Goal: Task Accomplishment & Management: Use online tool/utility

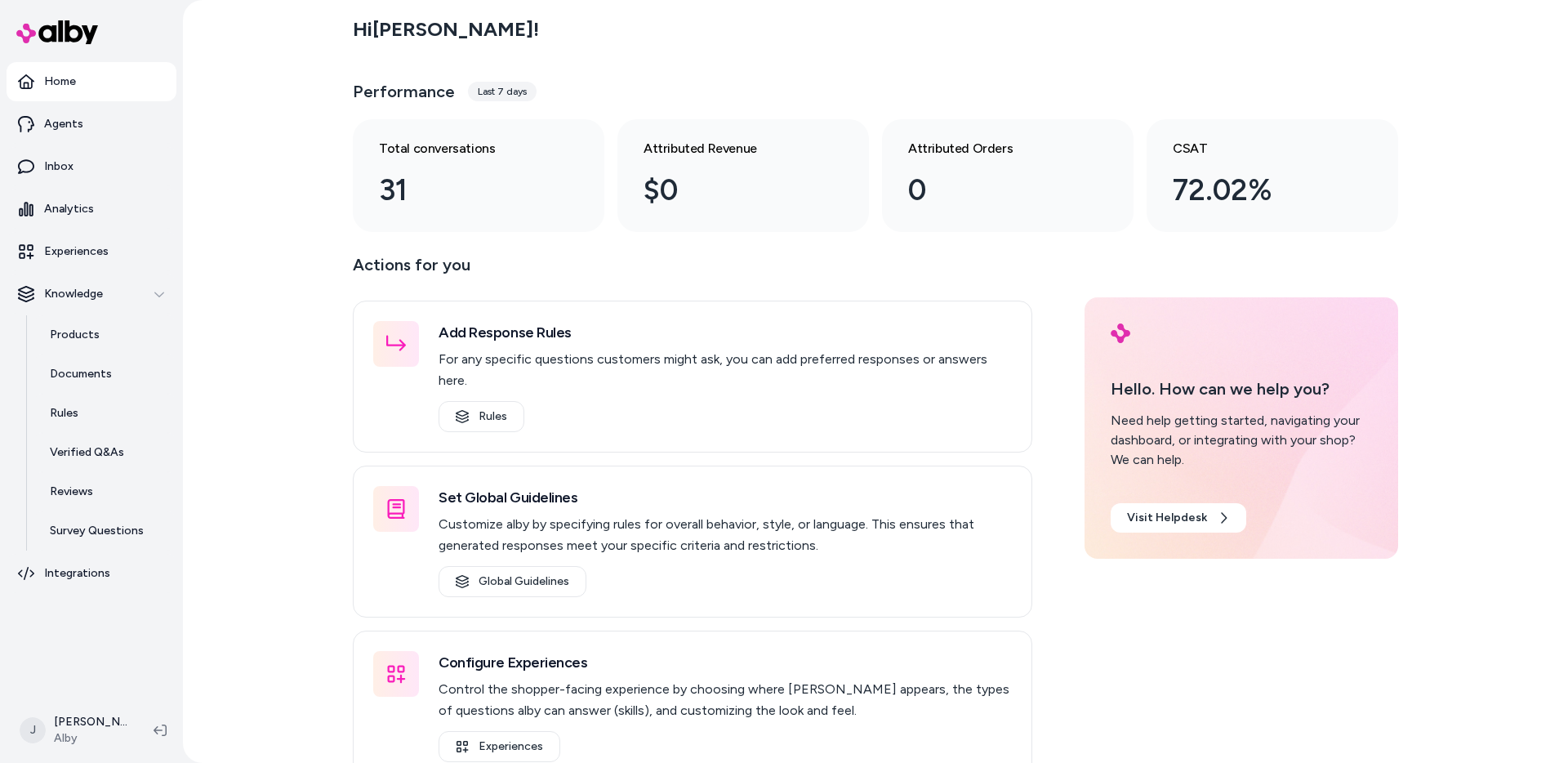
click at [240, 185] on div "Hi Jason ! Performance Last 7 days Total conversations 31 Attributed Revenue $0…" at bounding box center [875, 381] width 1385 height 763
click at [285, 201] on div "Hi Jason ! Performance Last 7 days Total conversations 31 Attributed Revenue $0…" at bounding box center [875, 381] width 1385 height 763
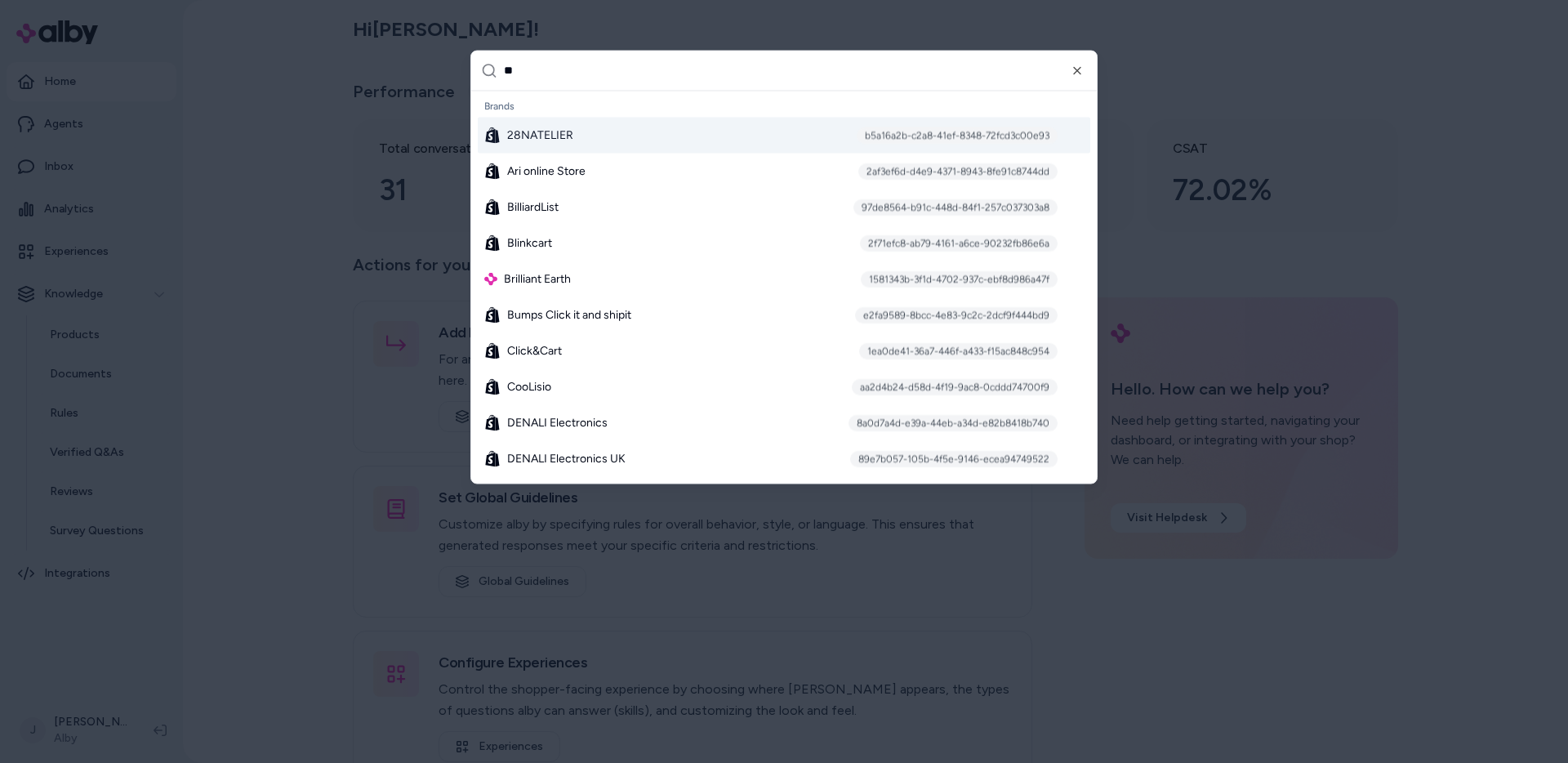
type input "***"
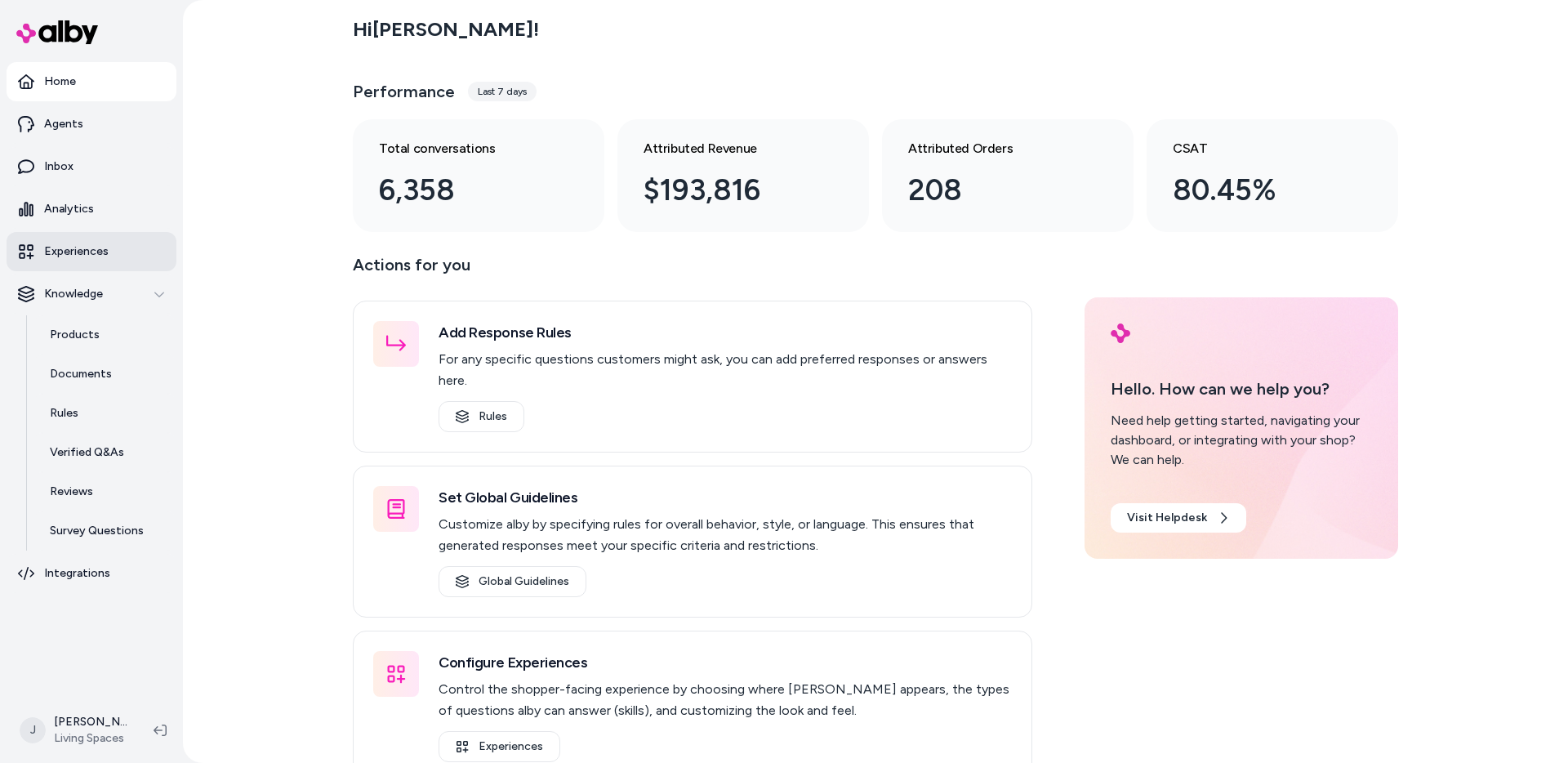
click at [102, 258] on p "Experiences" at bounding box center [76, 251] width 65 height 16
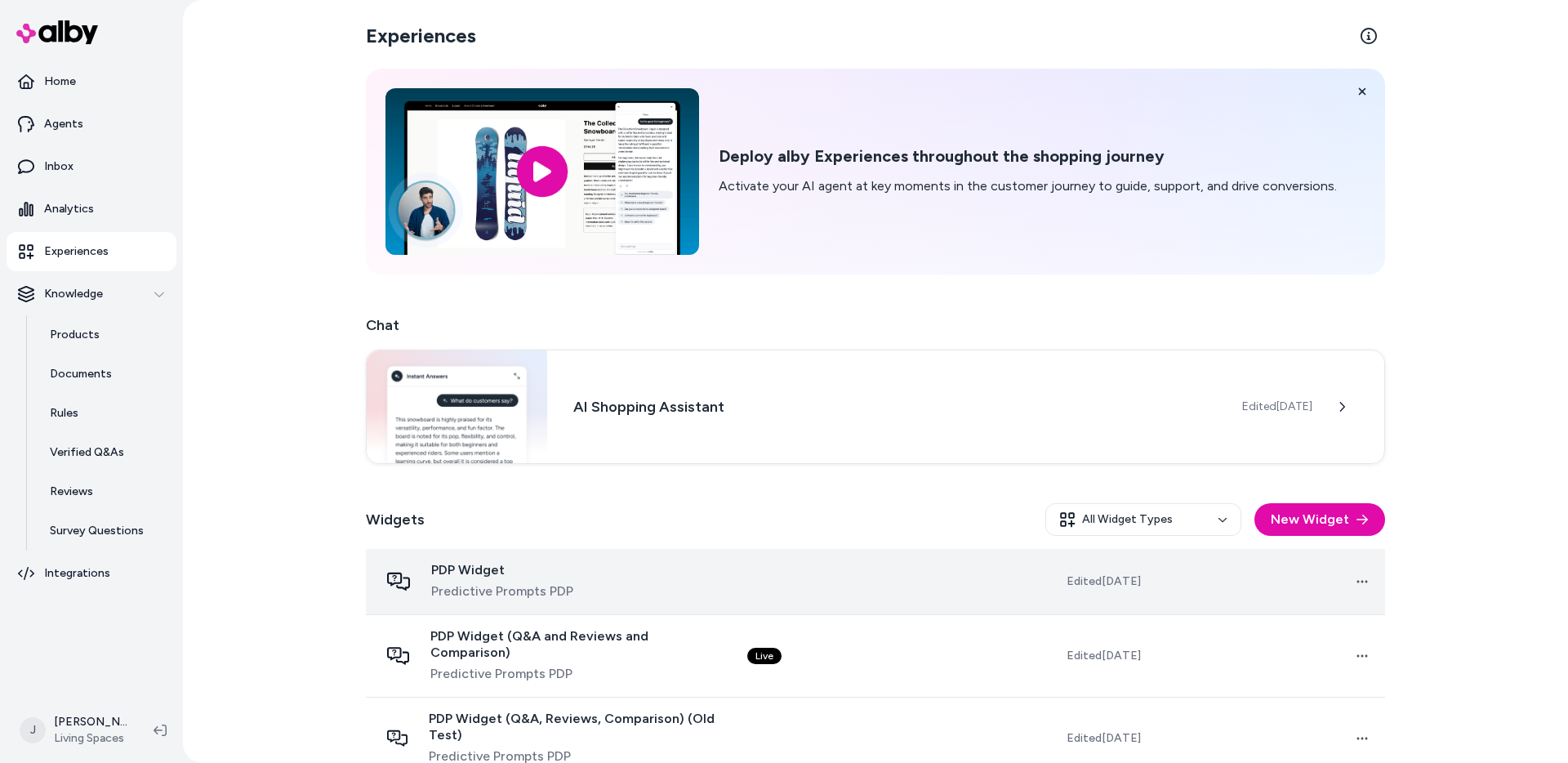
scroll to position [172, 0]
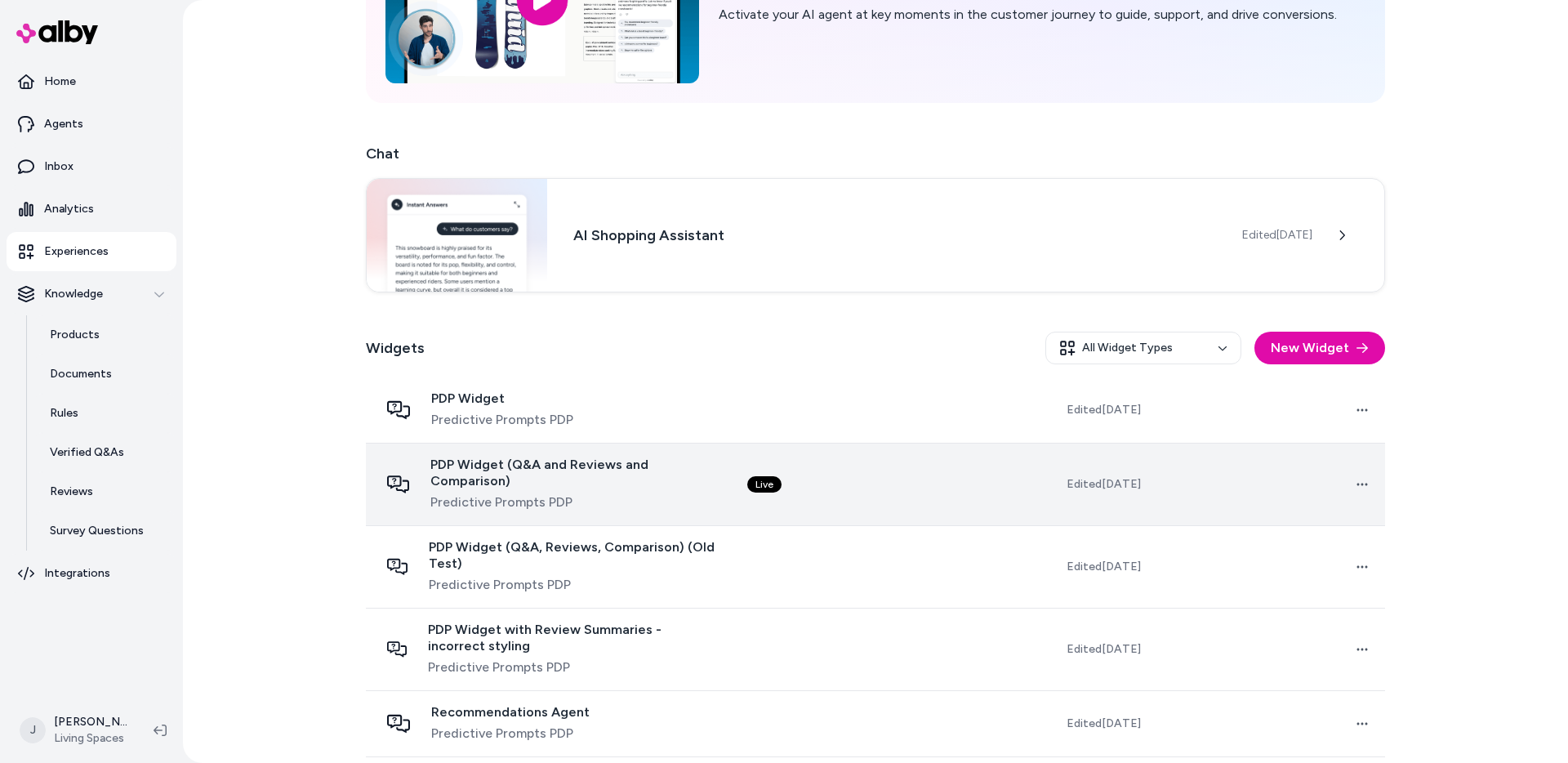
click at [719, 493] on span "Predictive Prompts PDP" at bounding box center [577, 503] width 291 height 20
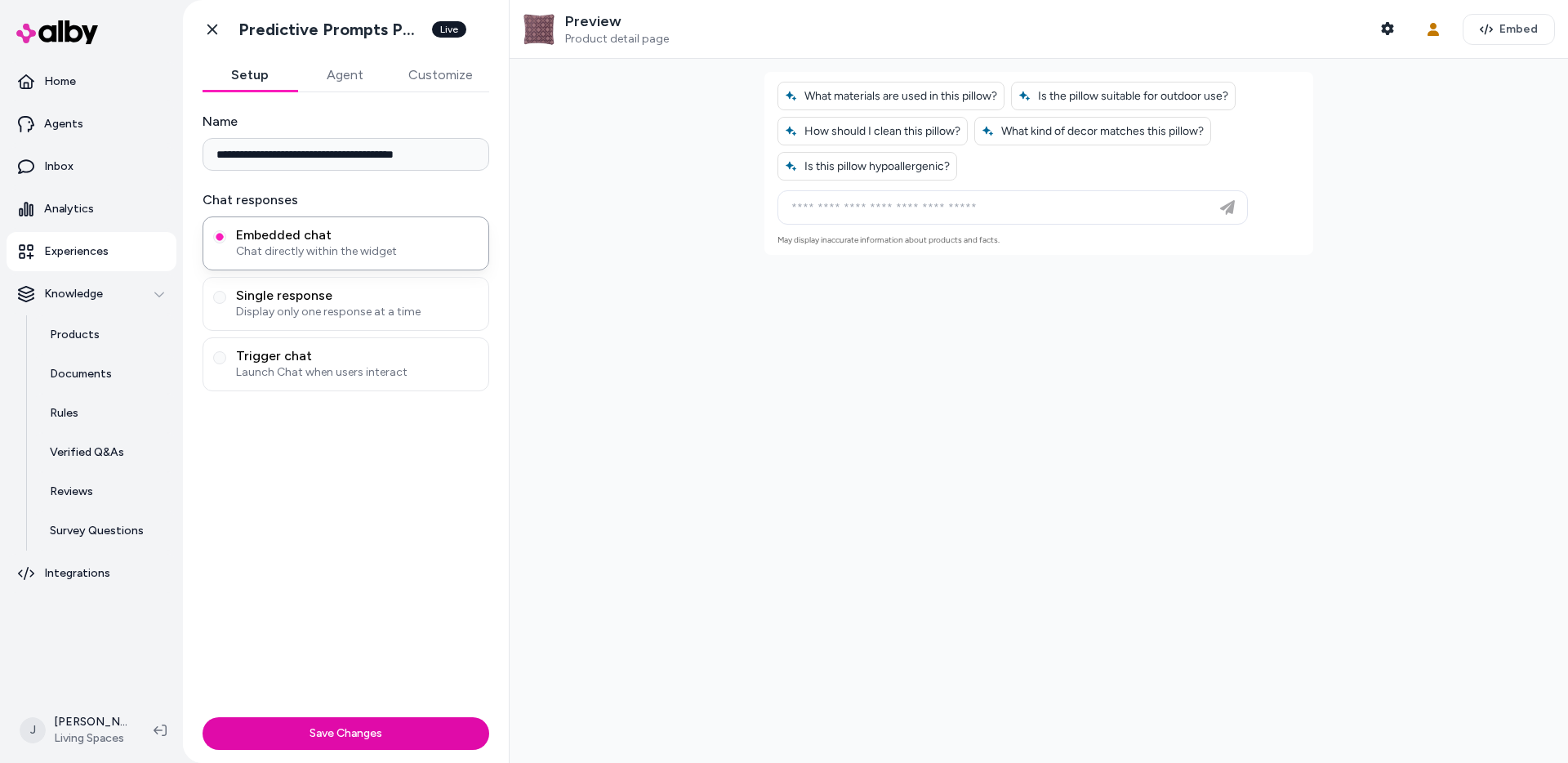
click at [363, 79] on button "Agent" at bounding box center [344, 75] width 95 height 33
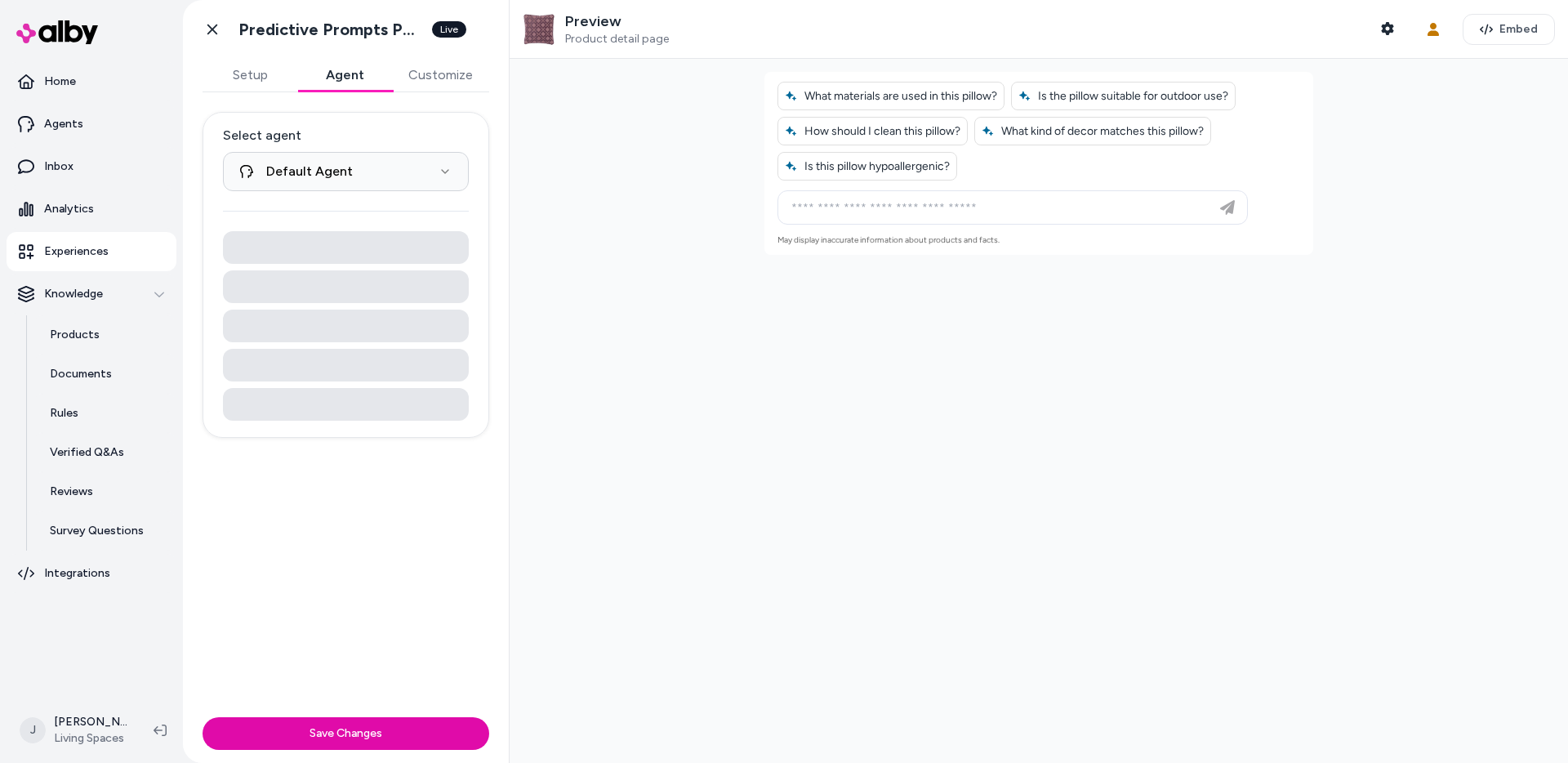
click at [449, 72] on button "Customize" at bounding box center [440, 75] width 97 height 33
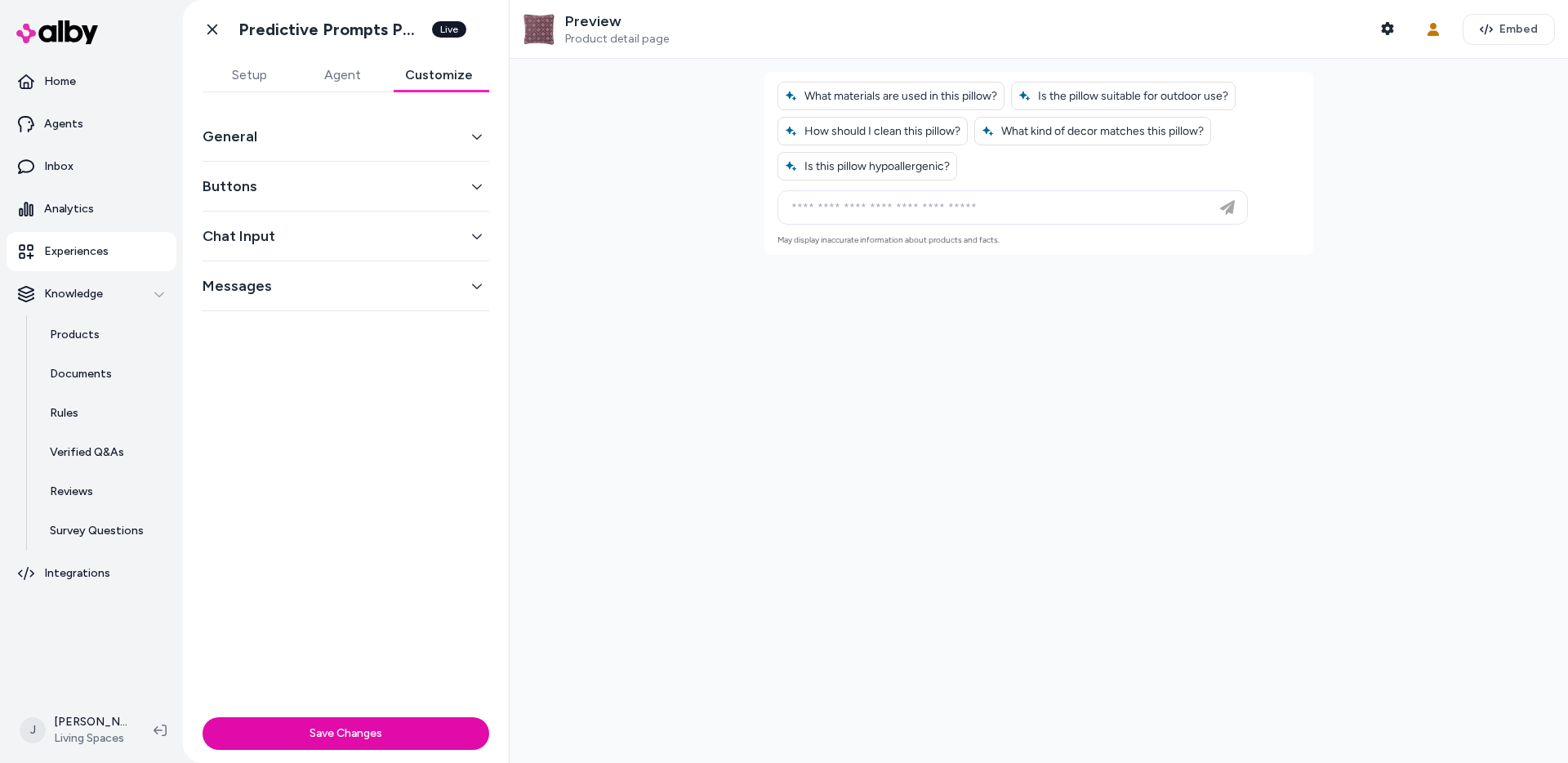
click at [362, 142] on button "General" at bounding box center [345, 136] width 286 height 23
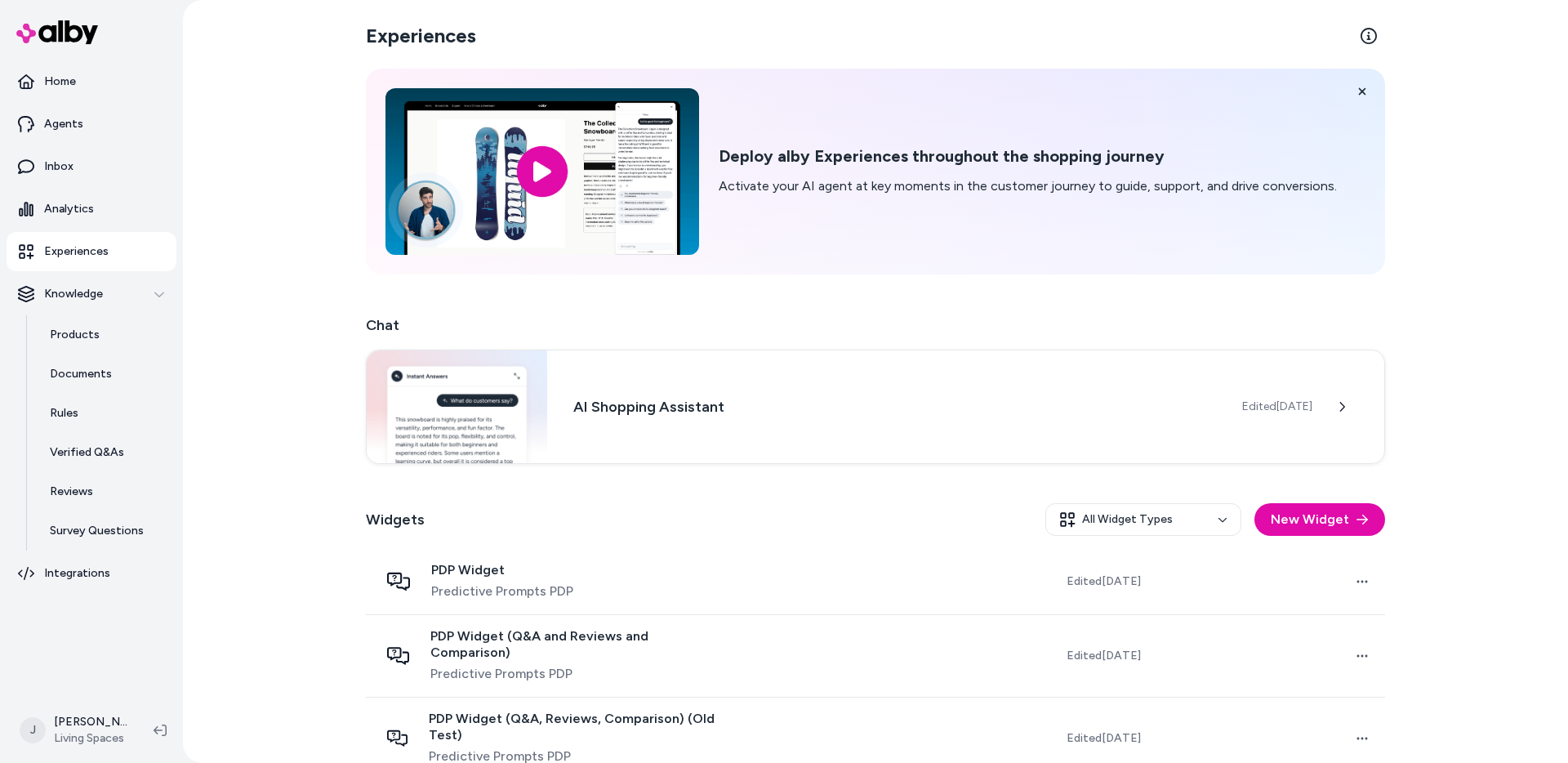
click at [682, 548] on div "Widgets All Widget Types New Widget" at bounding box center [876, 519] width 1019 height 59
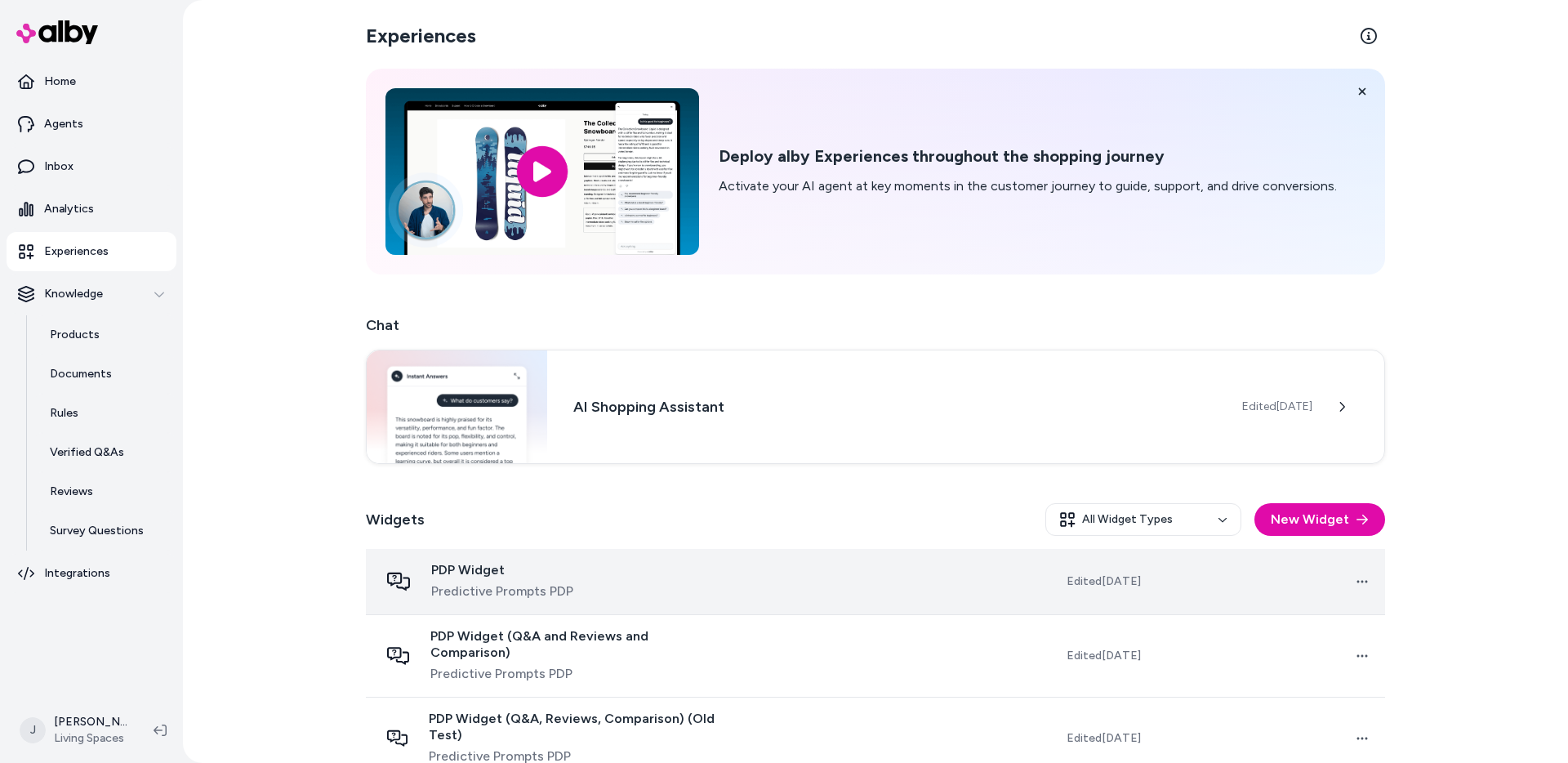
click at [669, 579] on div "PDP Widget Predictive Prompts PDP" at bounding box center [550, 580] width 342 height 39
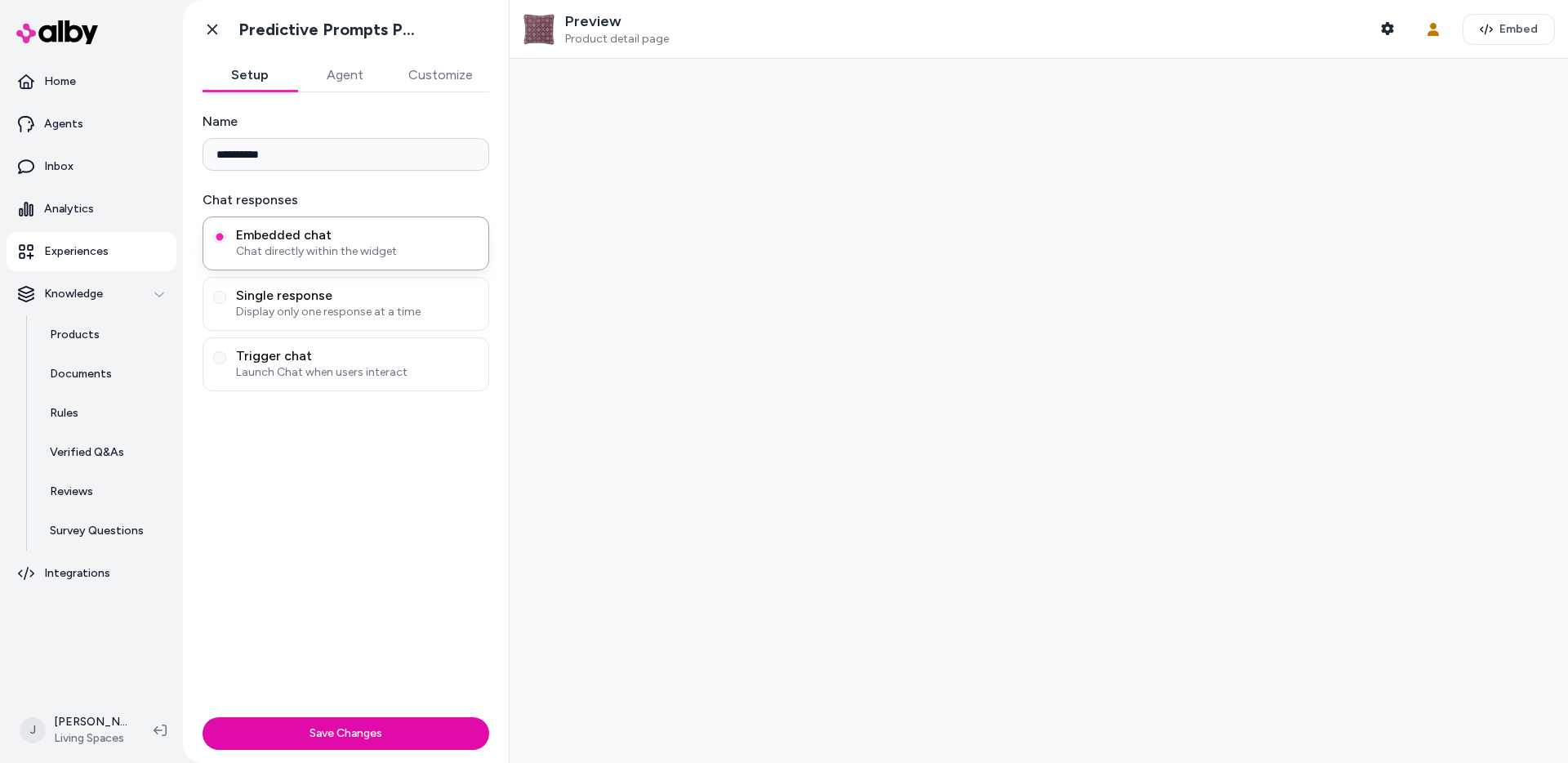
click at [444, 67] on button "Customize" at bounding box center [440, 75] width 97 height 33
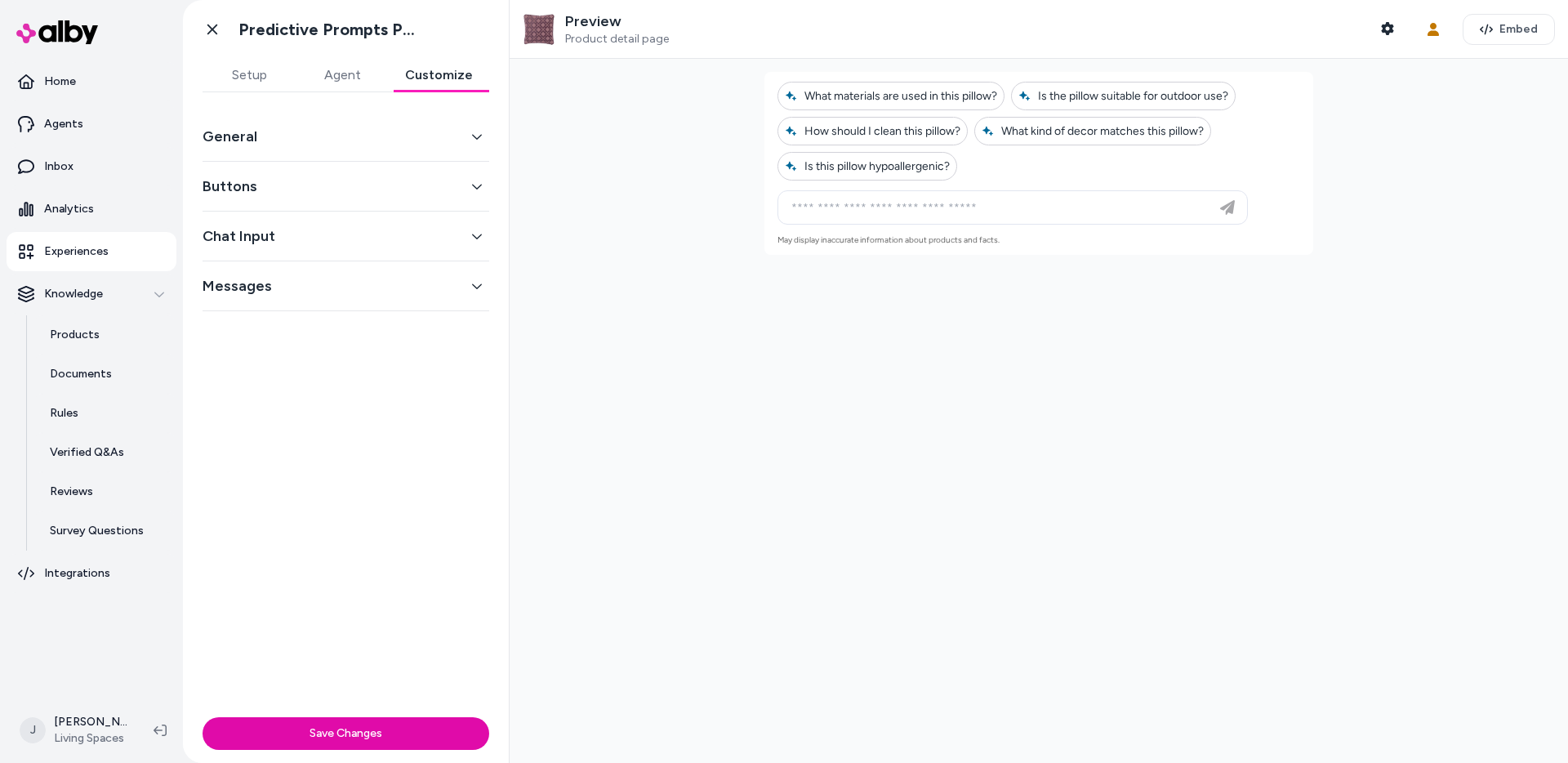
click at [355, 129] on button "General" at bounding box center [345, 136] width 286 height 23
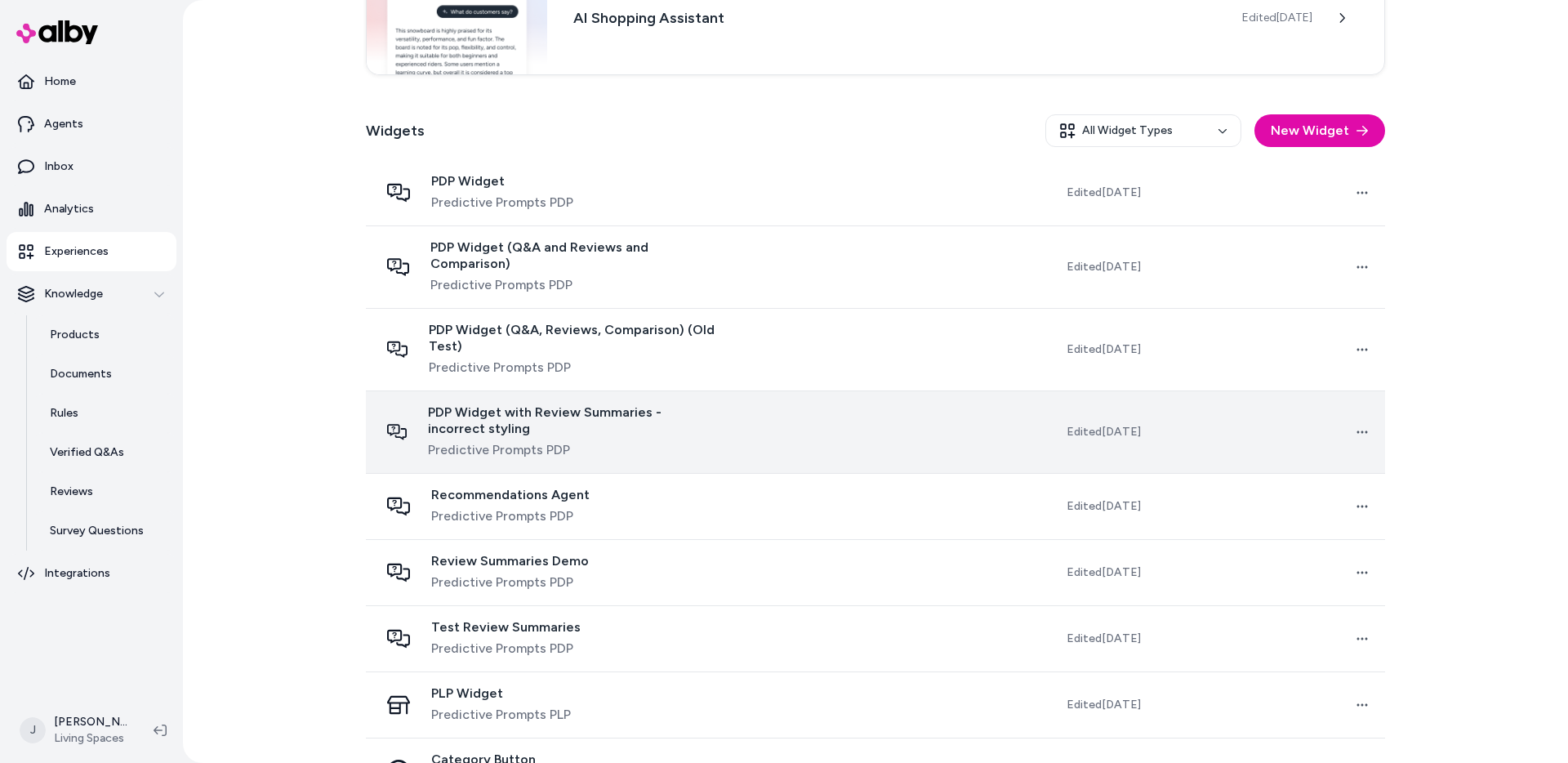
scroll to position [426, 0]
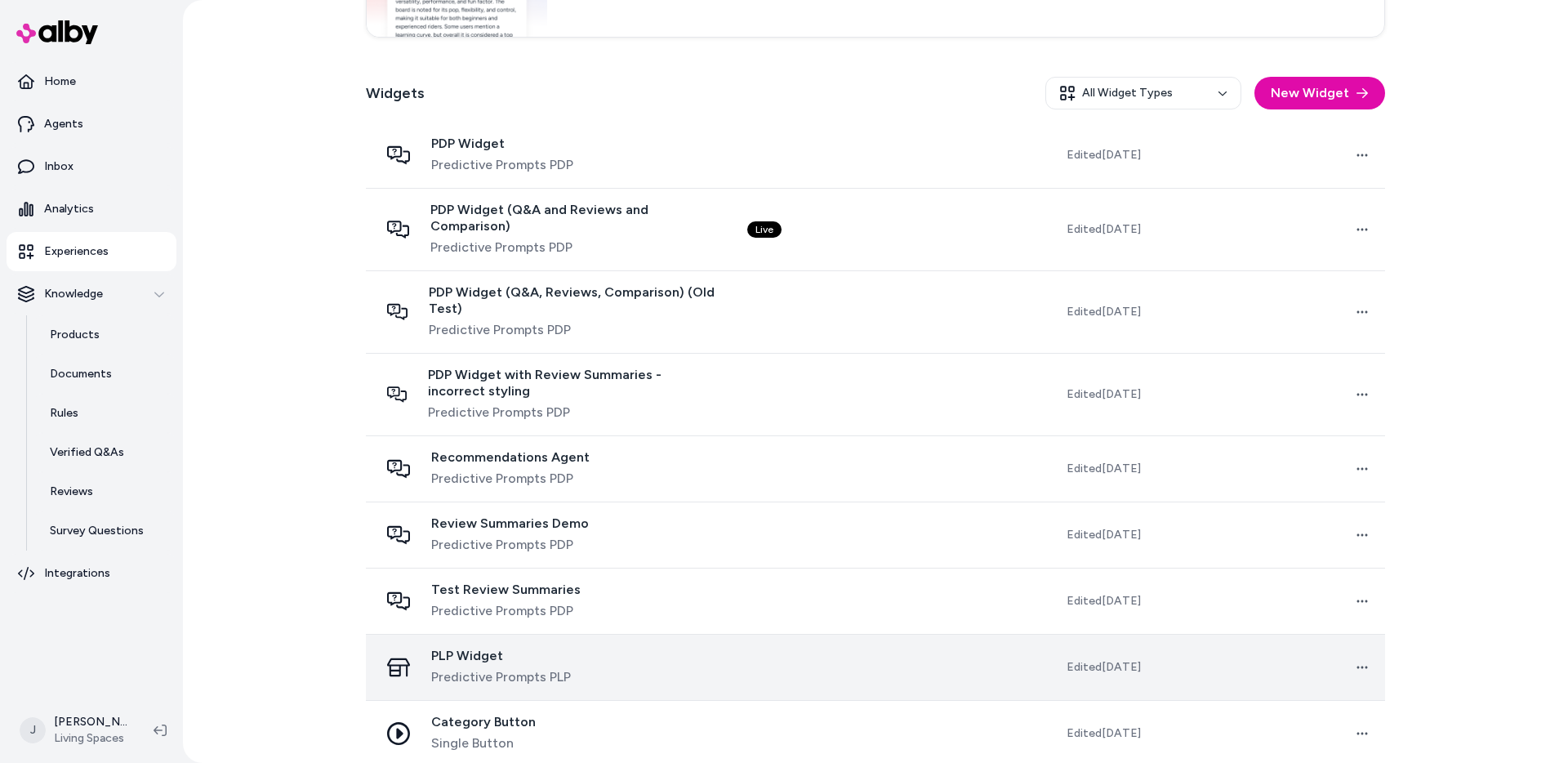
click at [704, 647] on div "PLP Widget Predictive Prompts PLP" at bounding box center [550, 666] width 342 height 39
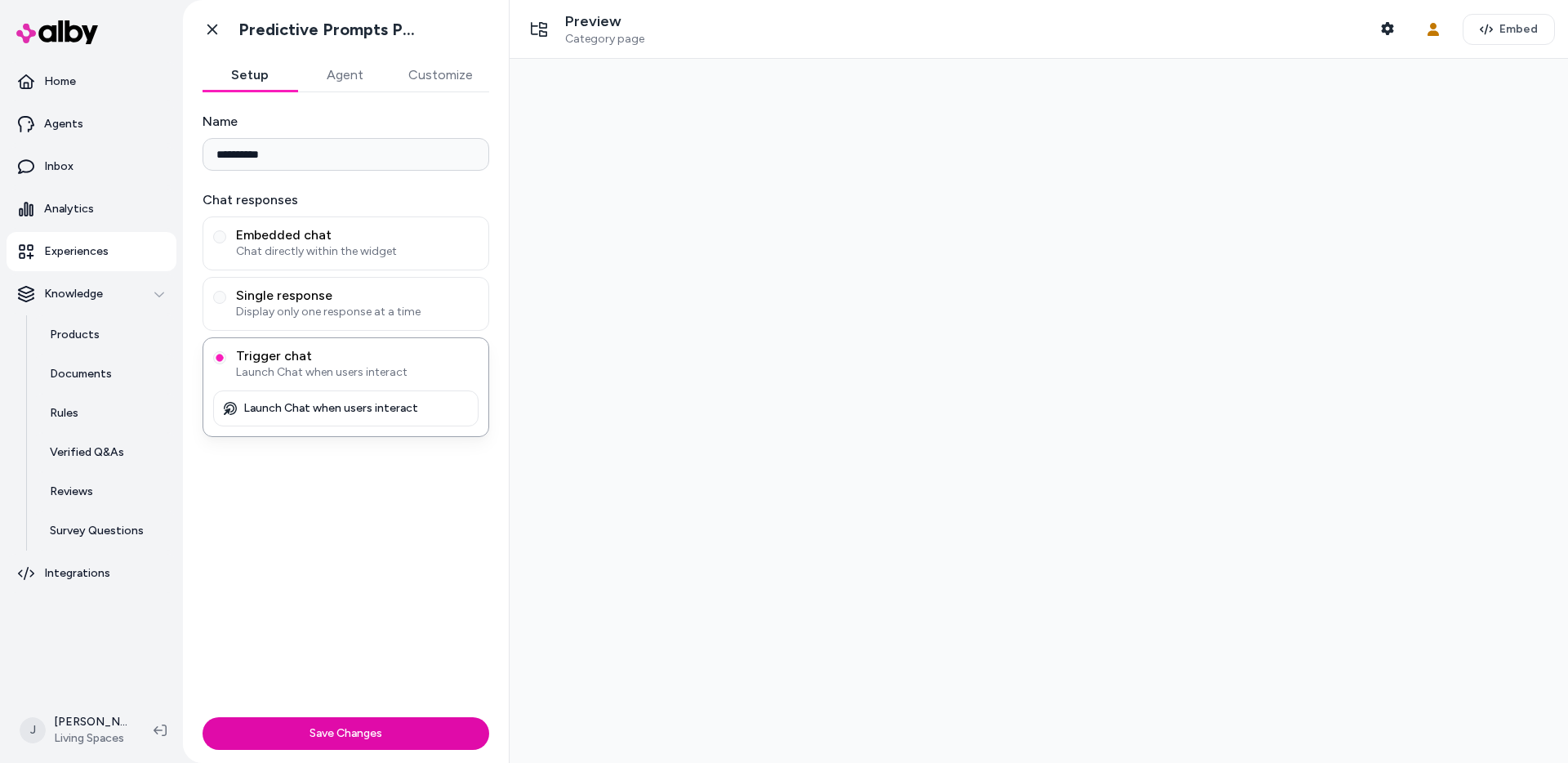
click at [440, 100] on div "**********" at bounding box center [345, 402] width 326 height 618
click at [435, 75] on button "Customize" at bounding box center [440, 75] width 97 height 33
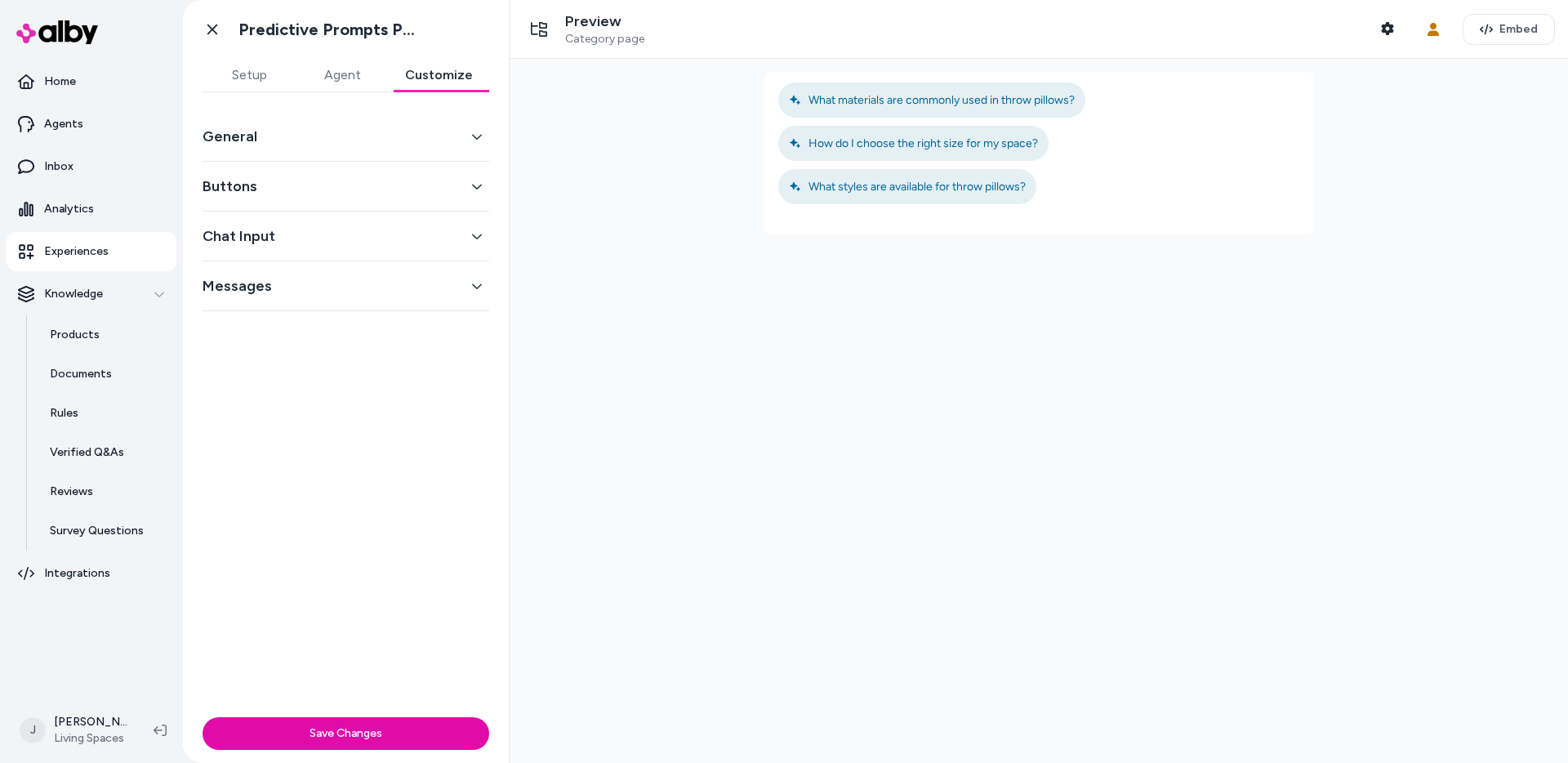
click at [364, 138] on button "General" at bounding box center [345, 136] width 286 height 23
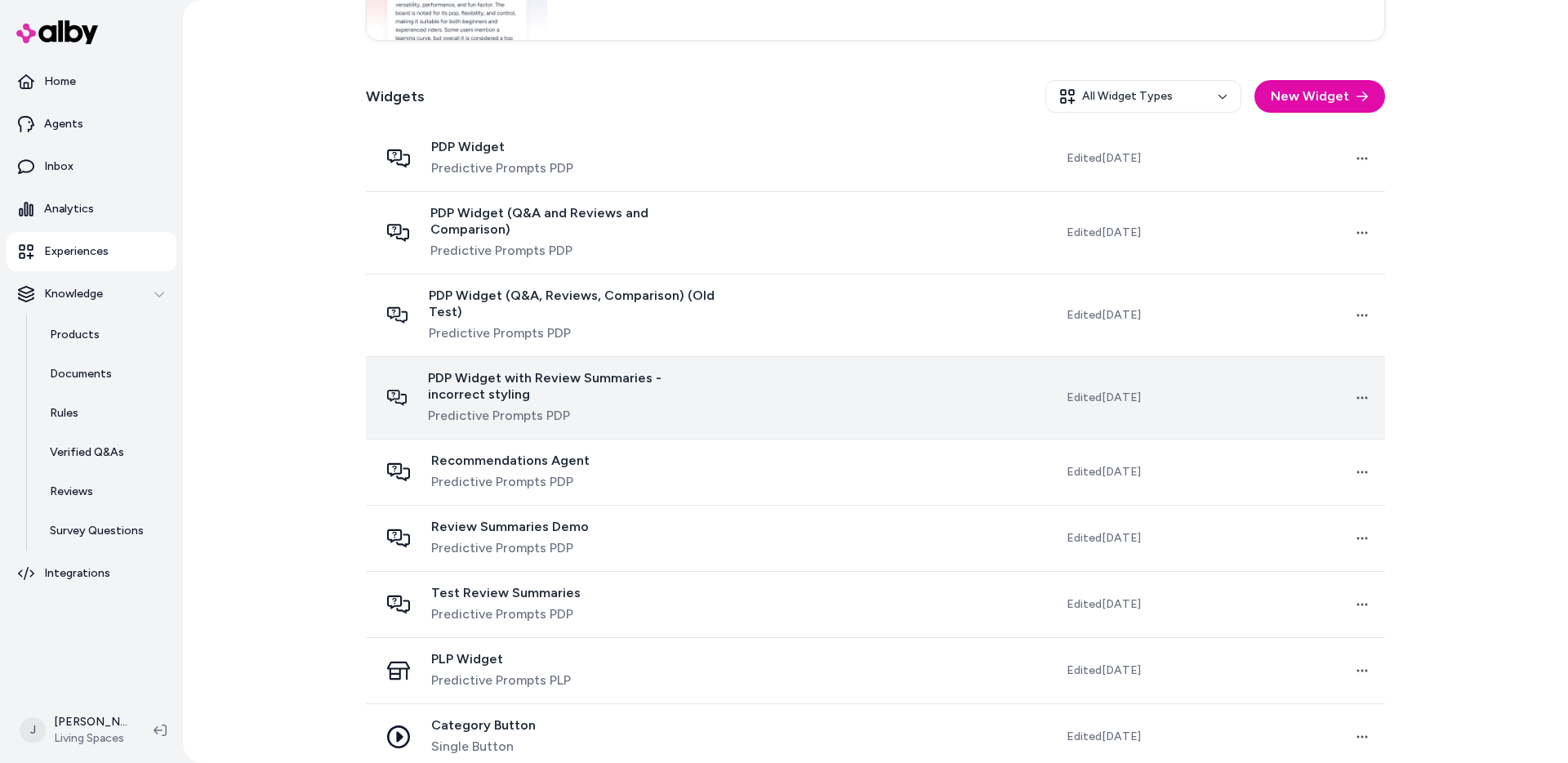
scroll to position [426, 0]
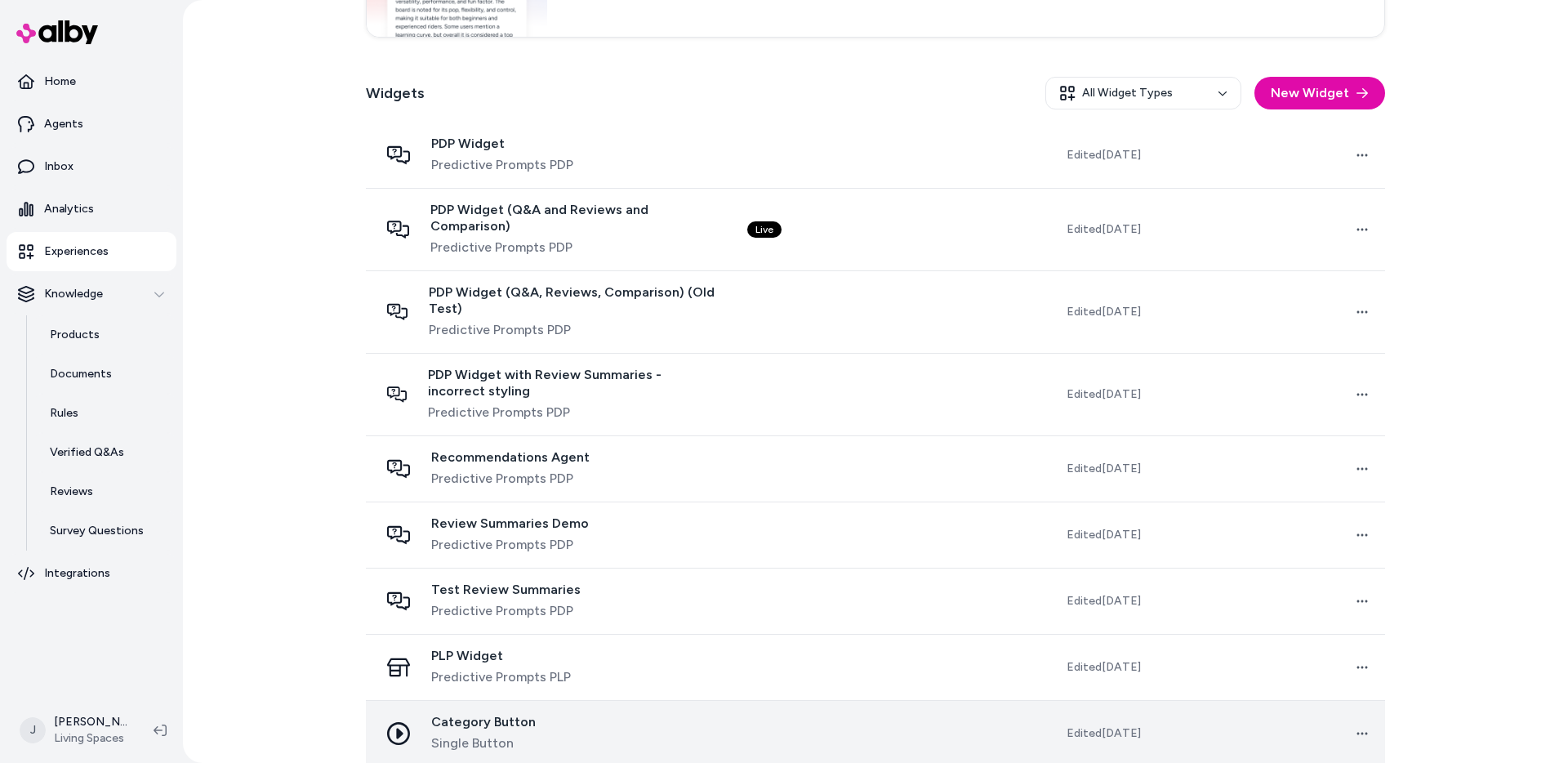
click at [637, 734] on div "Category Button Single Button" at bounding box center [550, 733] width 342 height 39
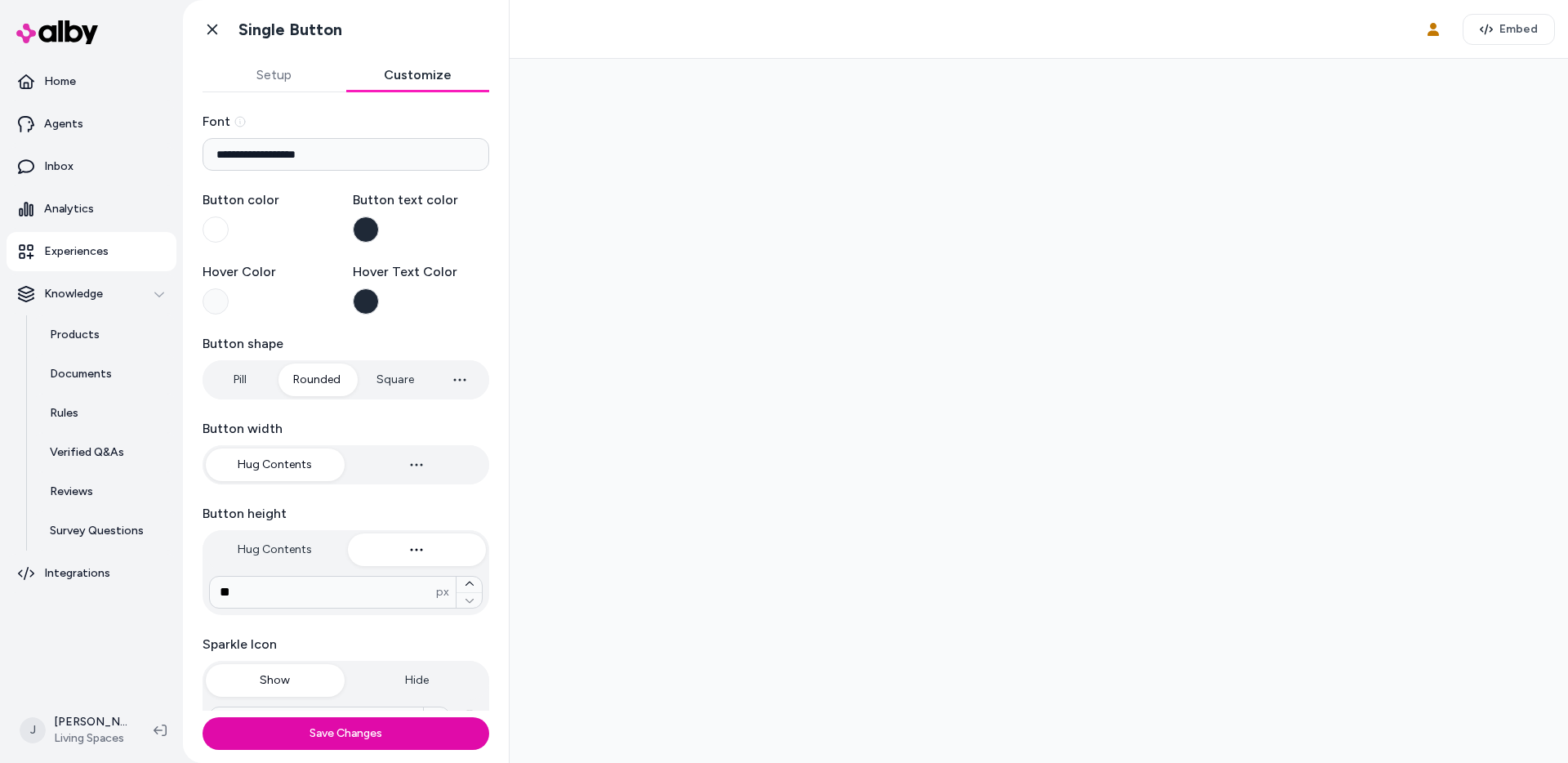
click at [431, 80] on button "Customize" at bounding box center [418, 75] width 144 height 33
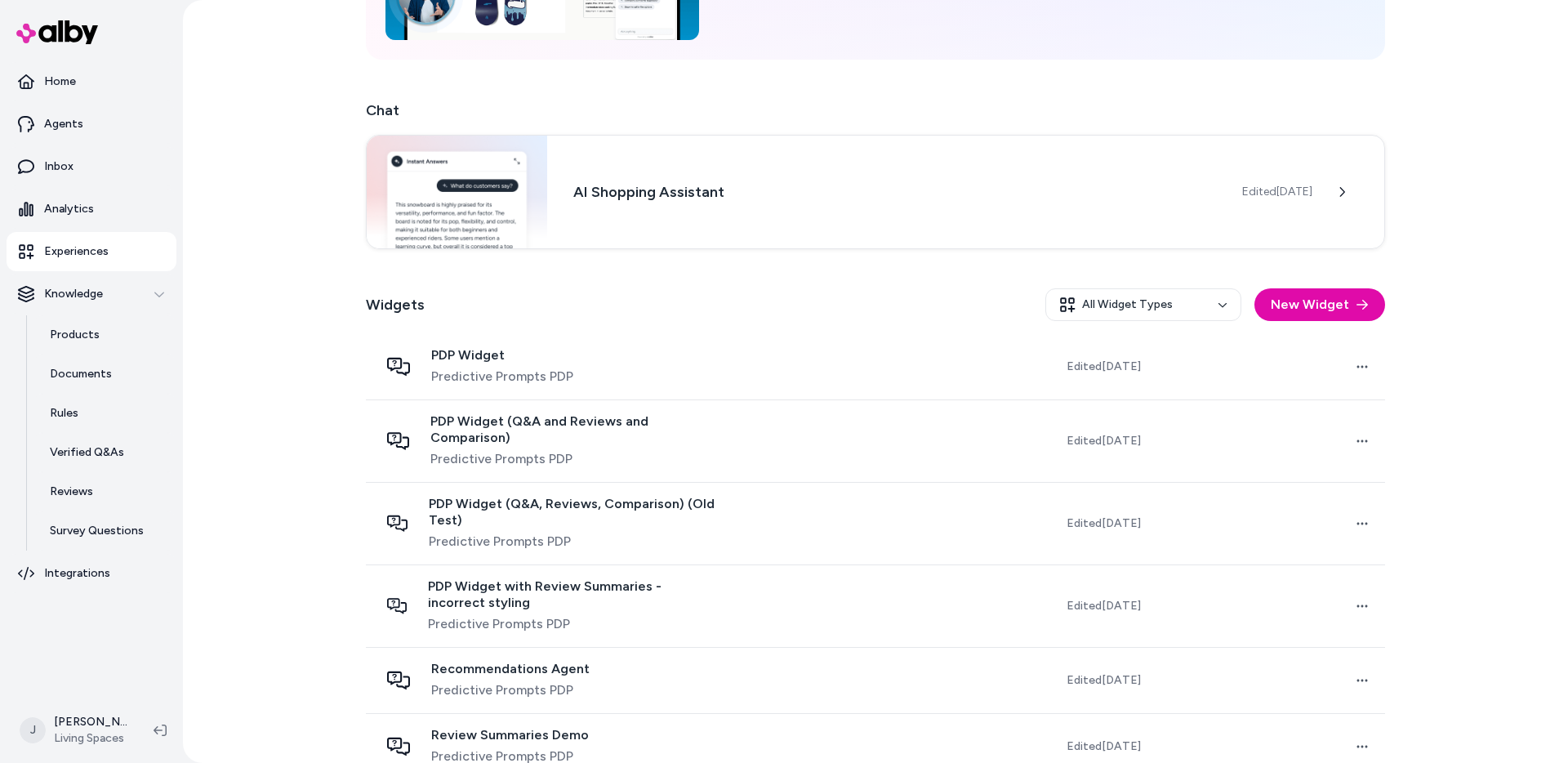
scroll to position [330, 0]
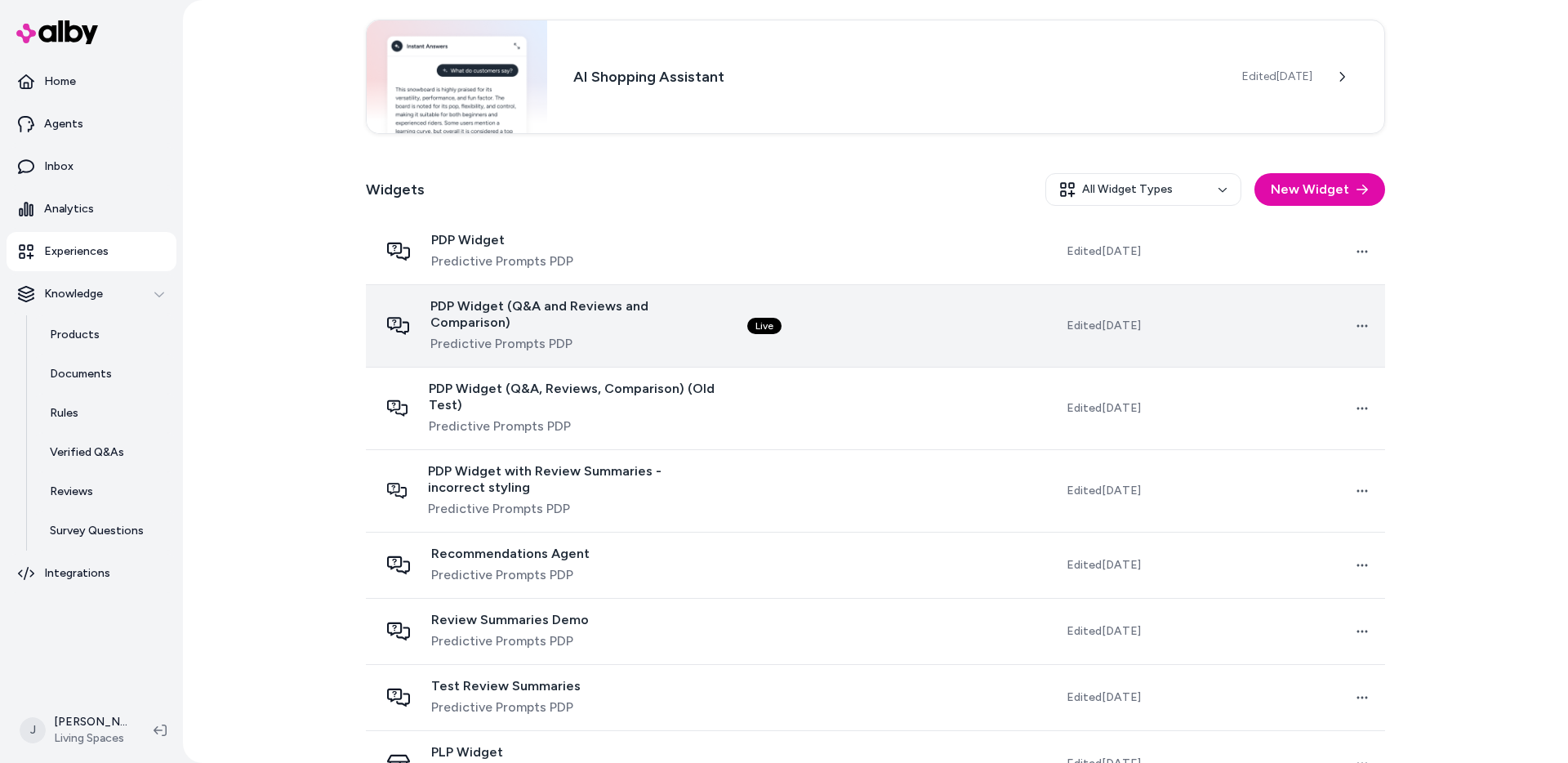
click at [813, 339] on td "Live" at bounding box center [850, 325] width 231 height 83
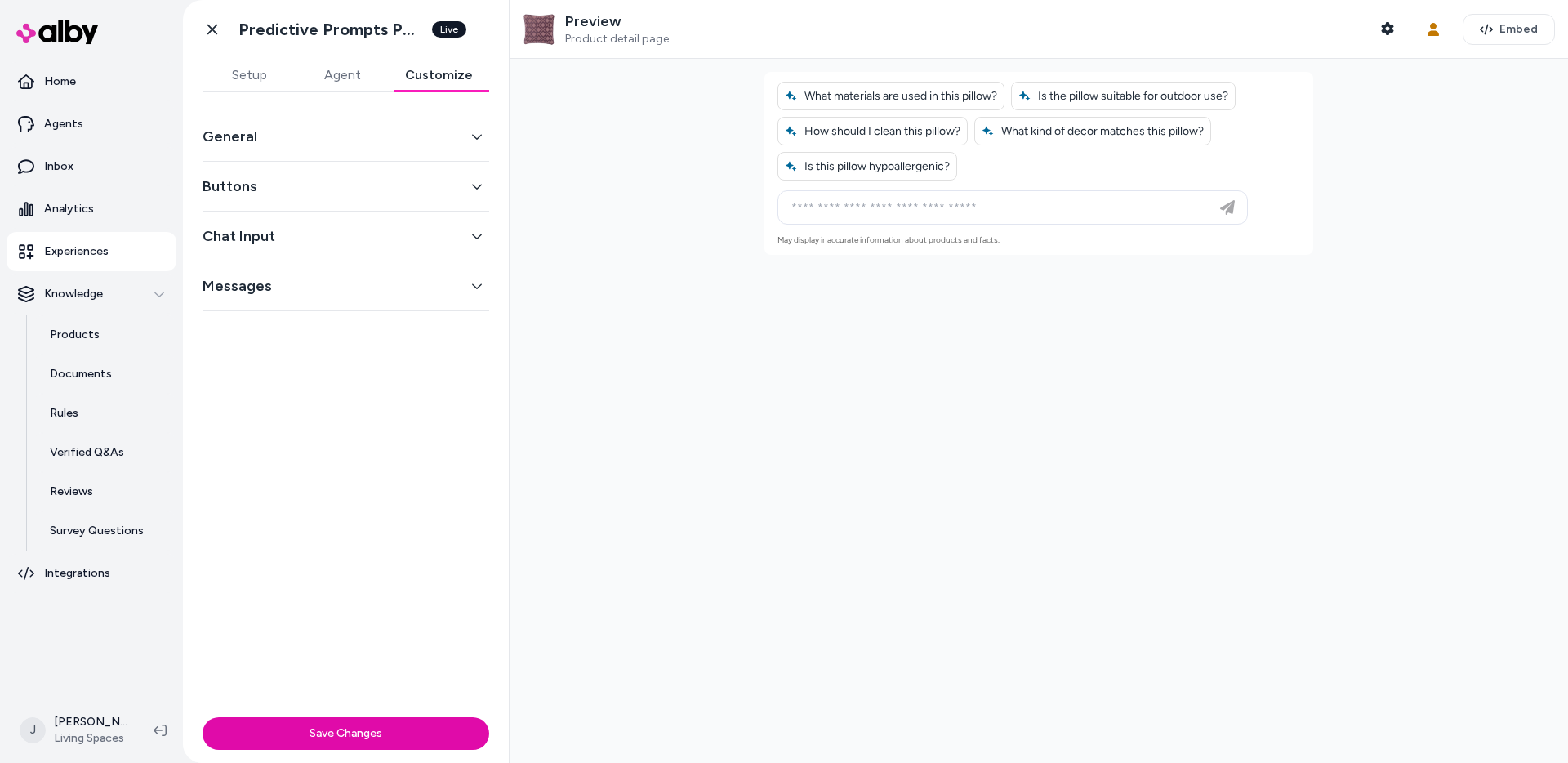
click at [437, 79] on button "Customize" at bounding box center [439, 75] width 101 height 33
click at [368, 138] on button "General" at bounding box center [345, 136] width 286 height 23
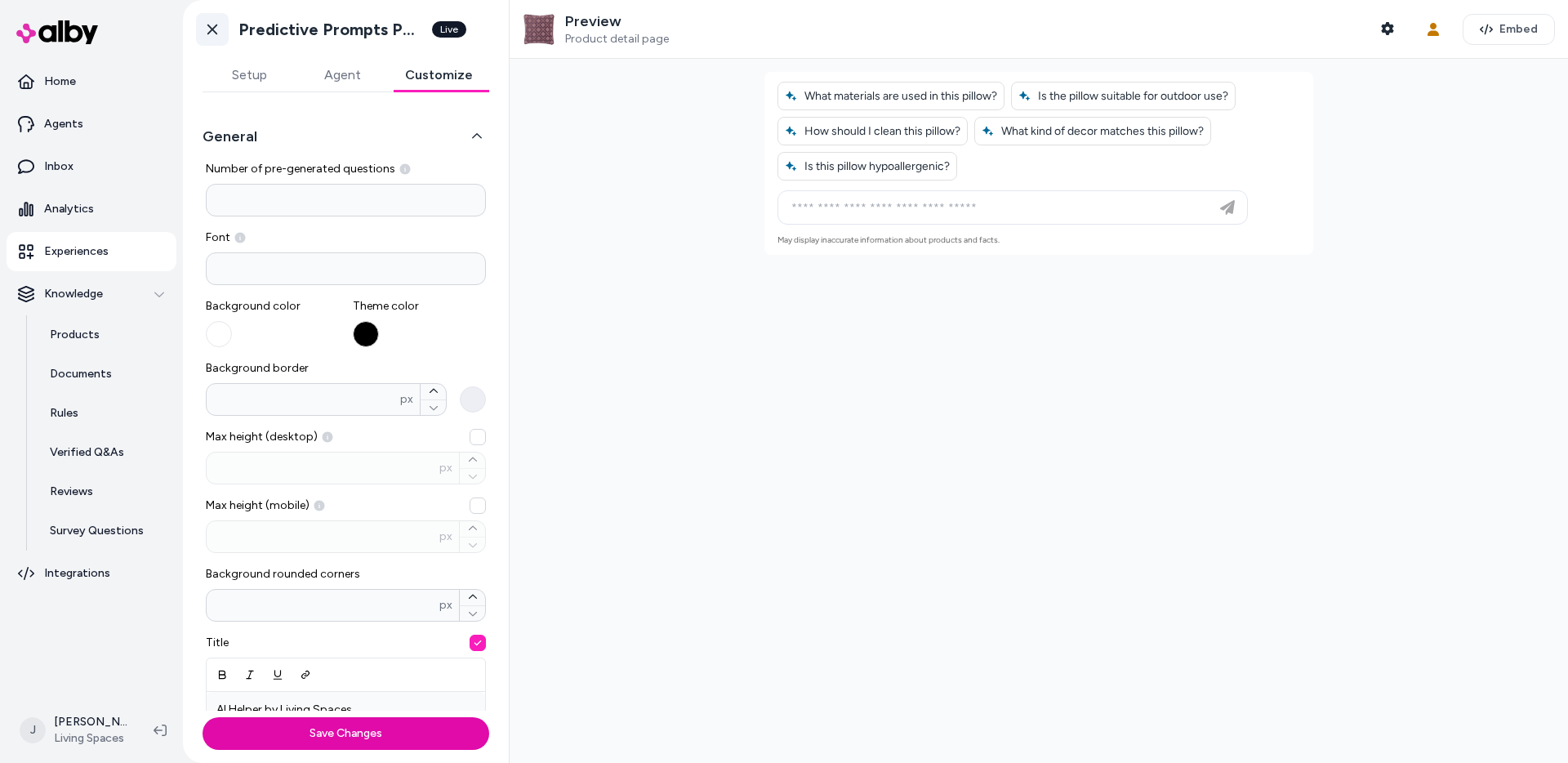
click at [213, 30] on icon at bounding box center [212, 30] width 10 height 11
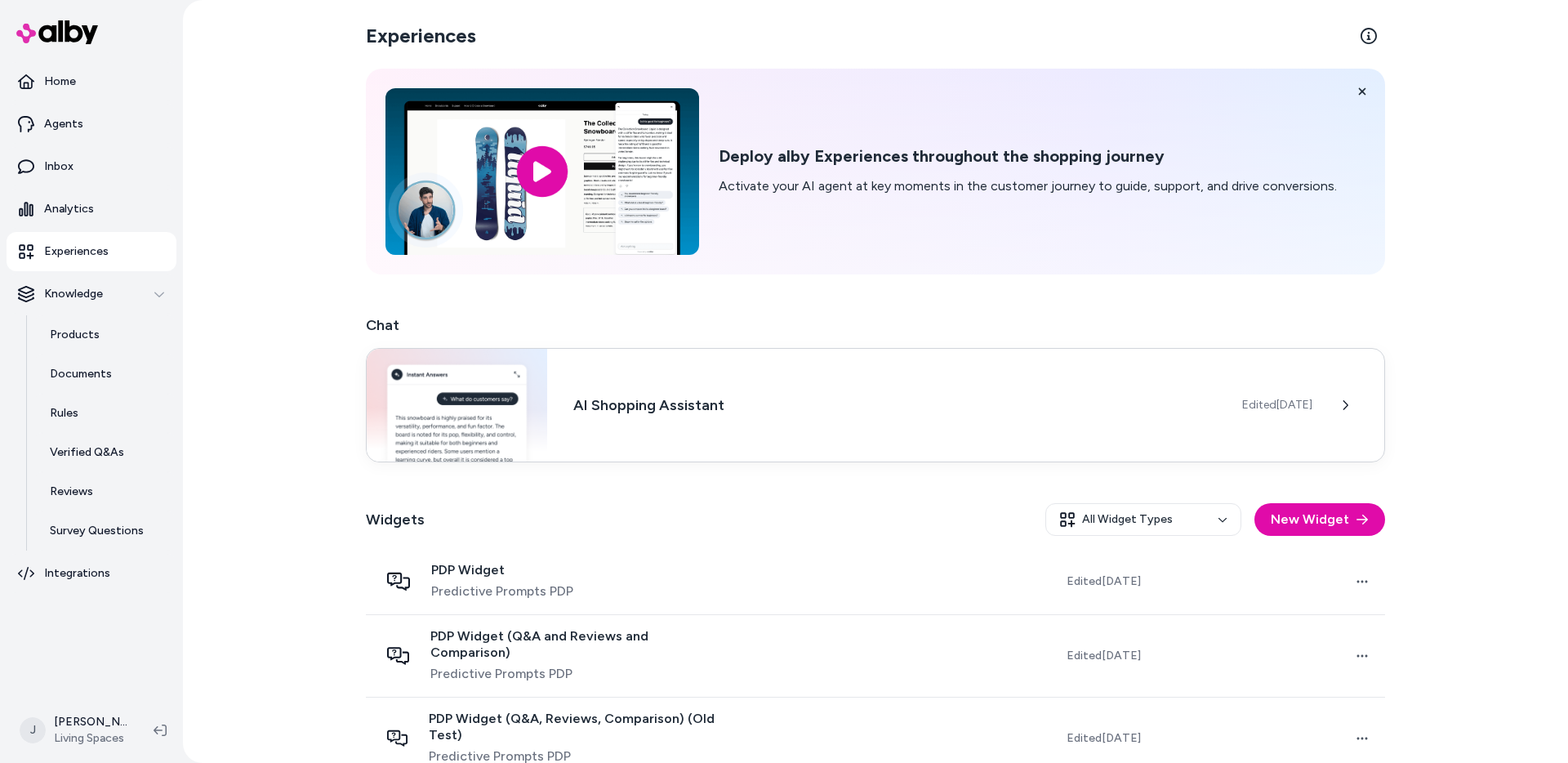
click at [622, 420] on div "AI Shopping Assistant Edited Aug 4, 2025" at bounding box center [876, 405] width 1019 height 115
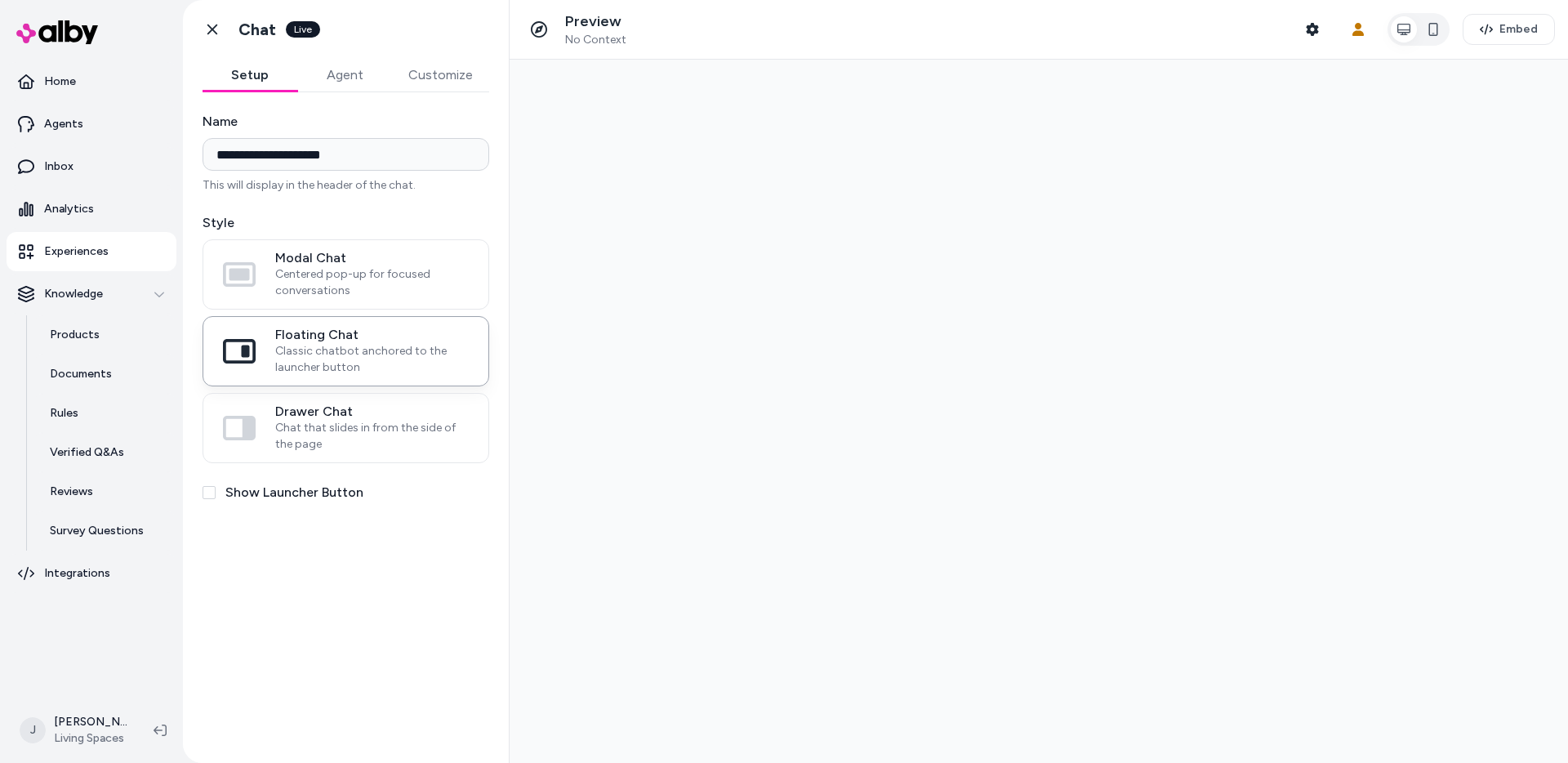
click at [455, 71] on button "Customize" at bounding box center [440, 75] width 97 height 33
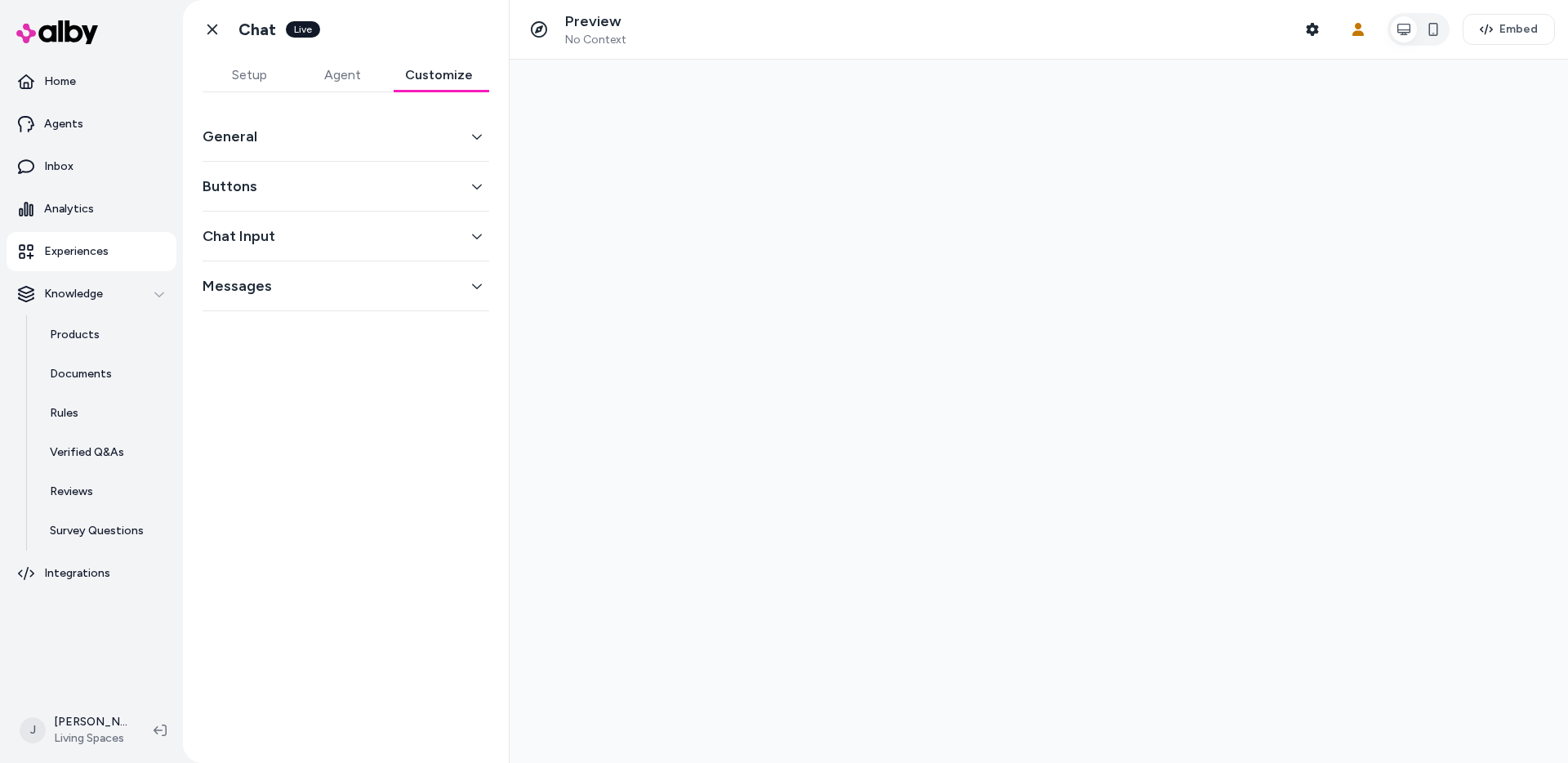
click at [349, 135] on button "General" at bounding box center [345, 136] width 286 height 23
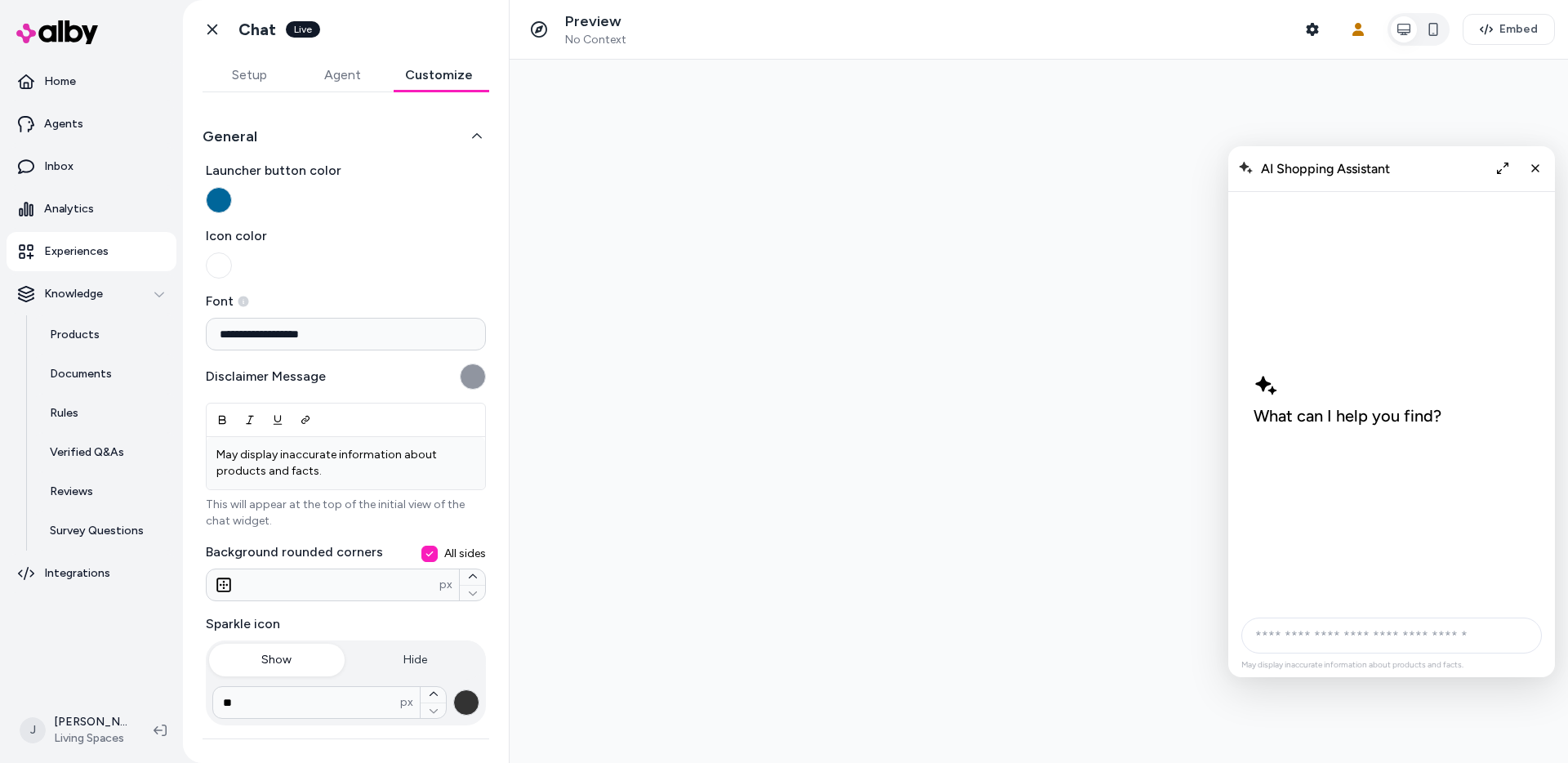
click at [365, 345] on input "**********" at bounding box center [345, 334] width 280 height 33
paste input
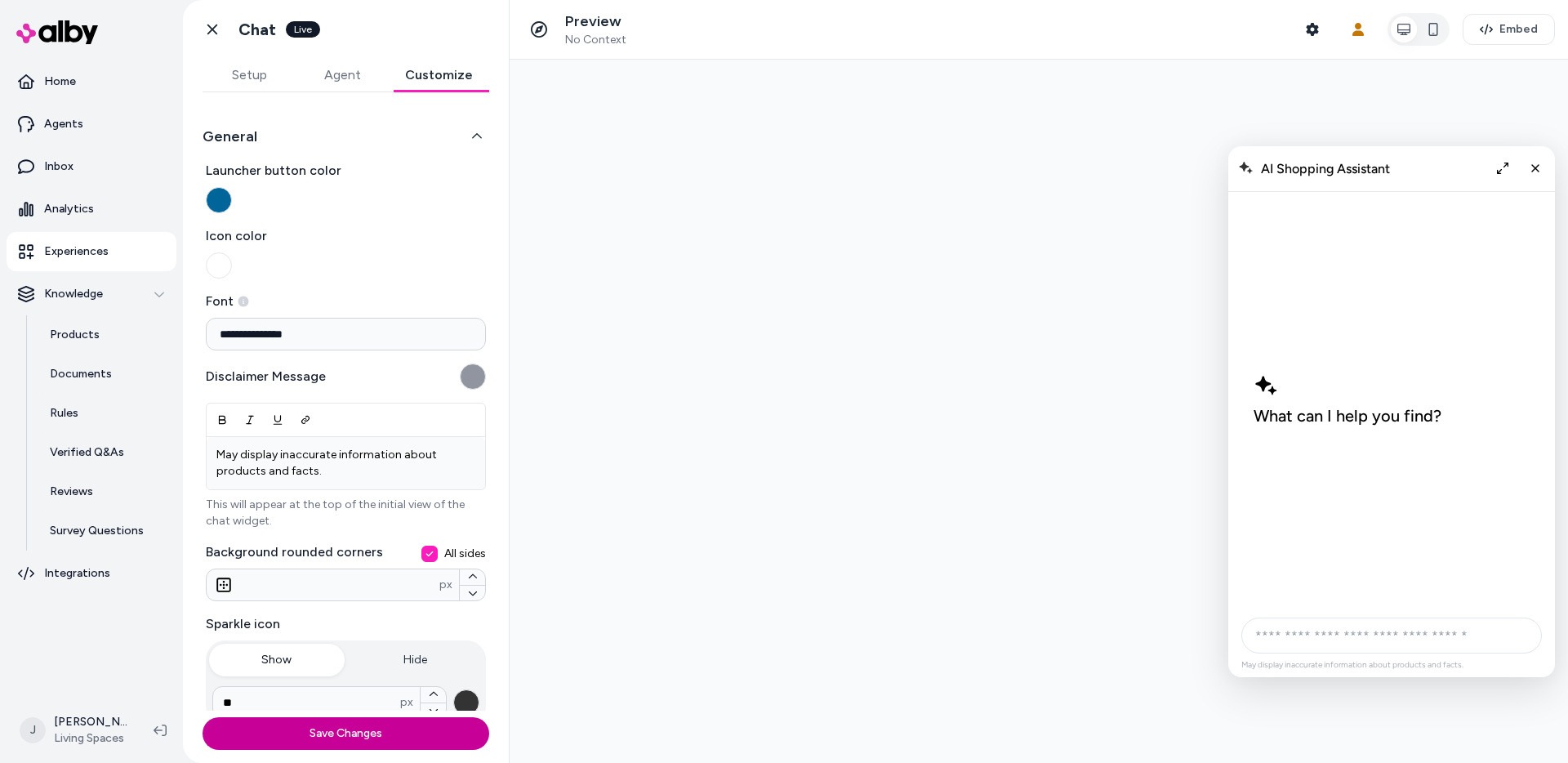
type input "**********"
click at [350, 736] on button "Save Changes" at bounding box center [345, 733] width 286 height 33
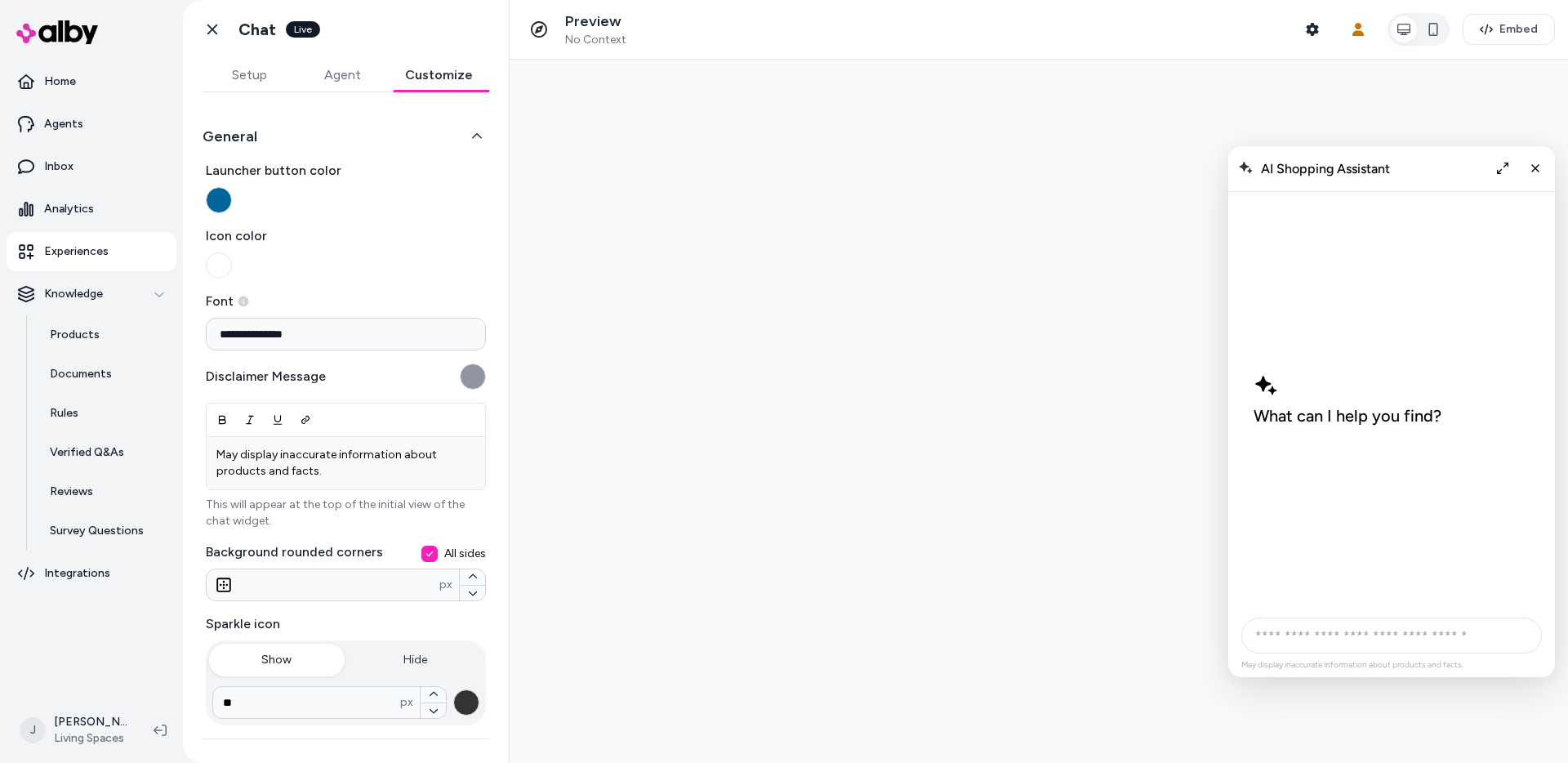
click at [1275, 404] on div "What can I help you find?" at bounding box center [1348, 399] width 188 height 52
click at [1302, 421] on span "What can I help you find?" at bounding box center [1348, 416] width 188 height 20
click at [1316, 473] on div "What can I help you find?" at bounding box center [1391, 400] width 302 height 417
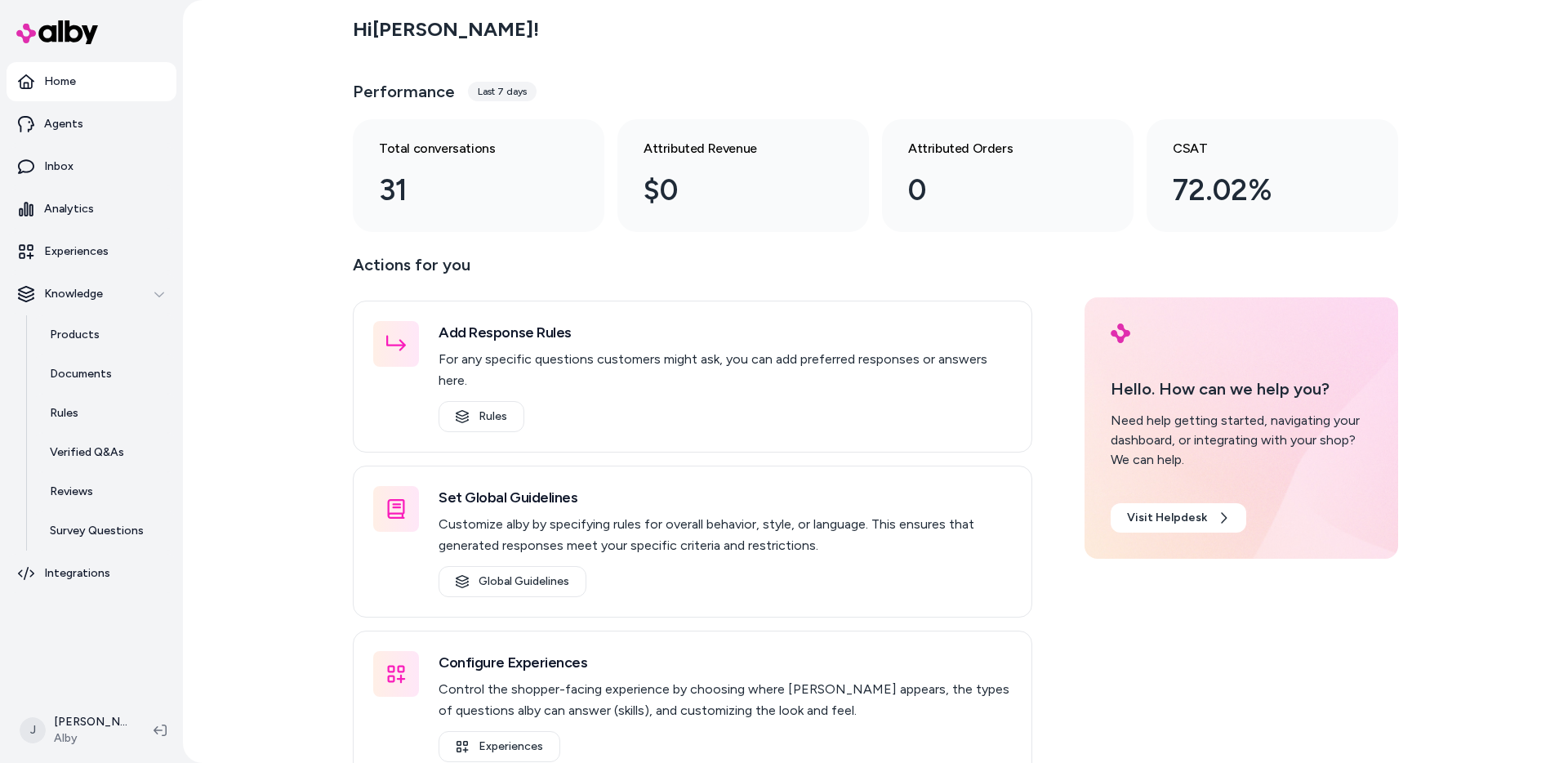
click at [252, 158] on div "Hi [PERSON_NAME] ! Performance Last 7 days Total conversations 31 Attributed Re…" at bounding box center [875, 381] width 1385 height 763
click at [259, 265] on div "Hi [PERSON_NAME] ! Performance Last 7 days Total conversations 31 Attributed Re…" at bounding box center [875, 381] width 1385 height 763
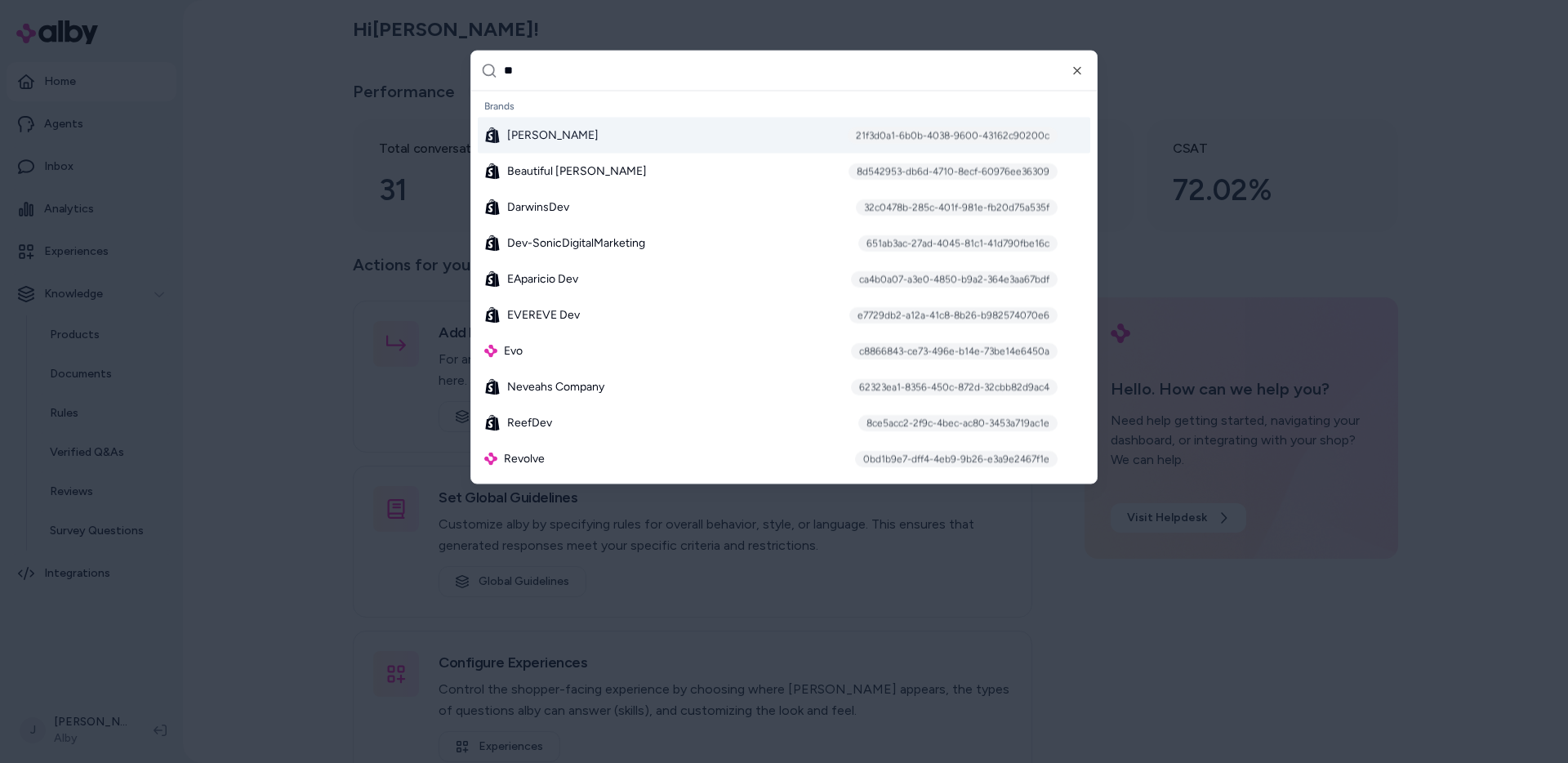
type input "***"
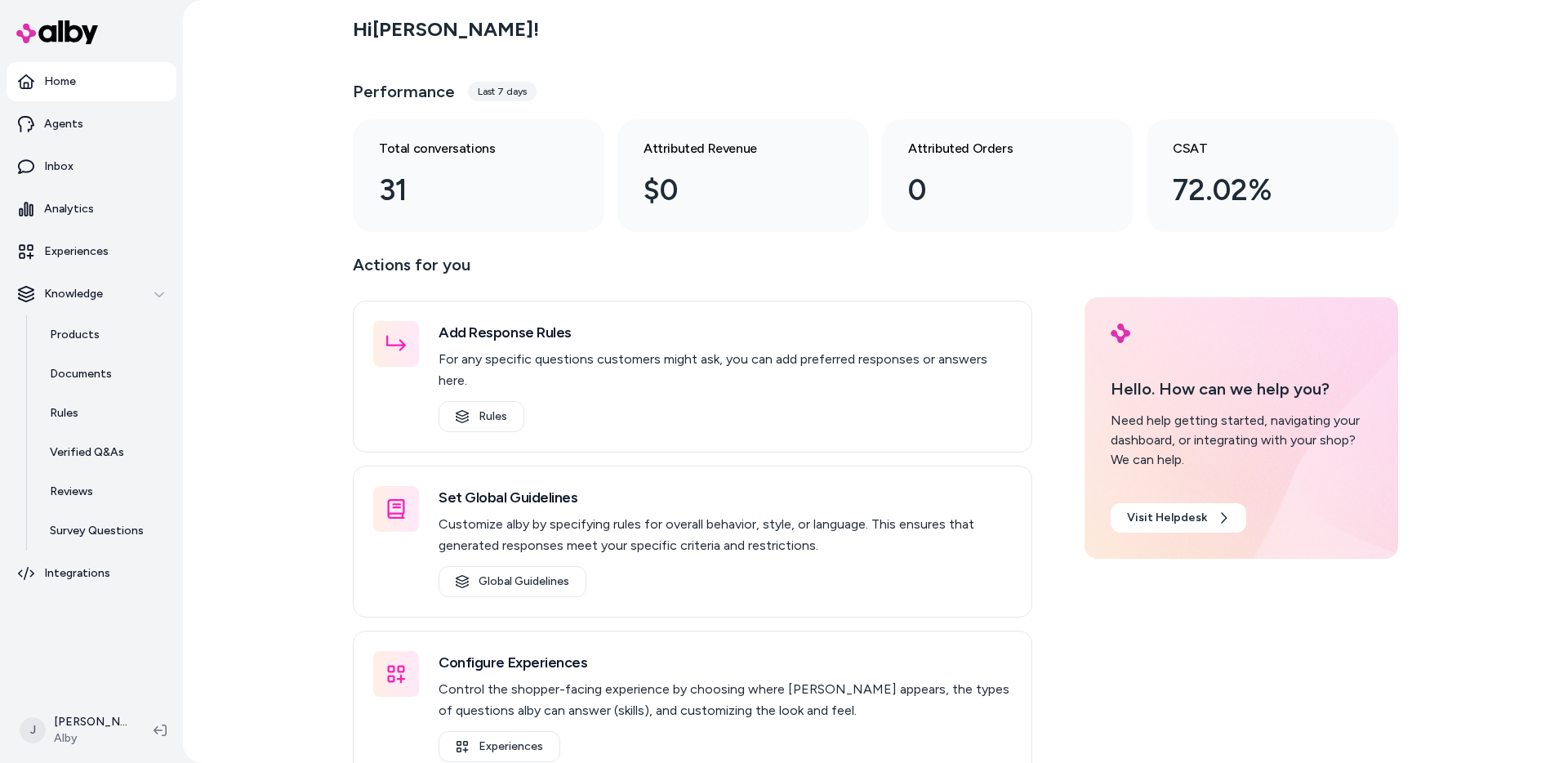
drag, startPoint x: 134, startPoint y: 246, endPoint x: 195, endPoint y: 244, distance: 61.0
click at [134, 246] on link "Experiences" at bounding box center [92, 251] width 170 height 39
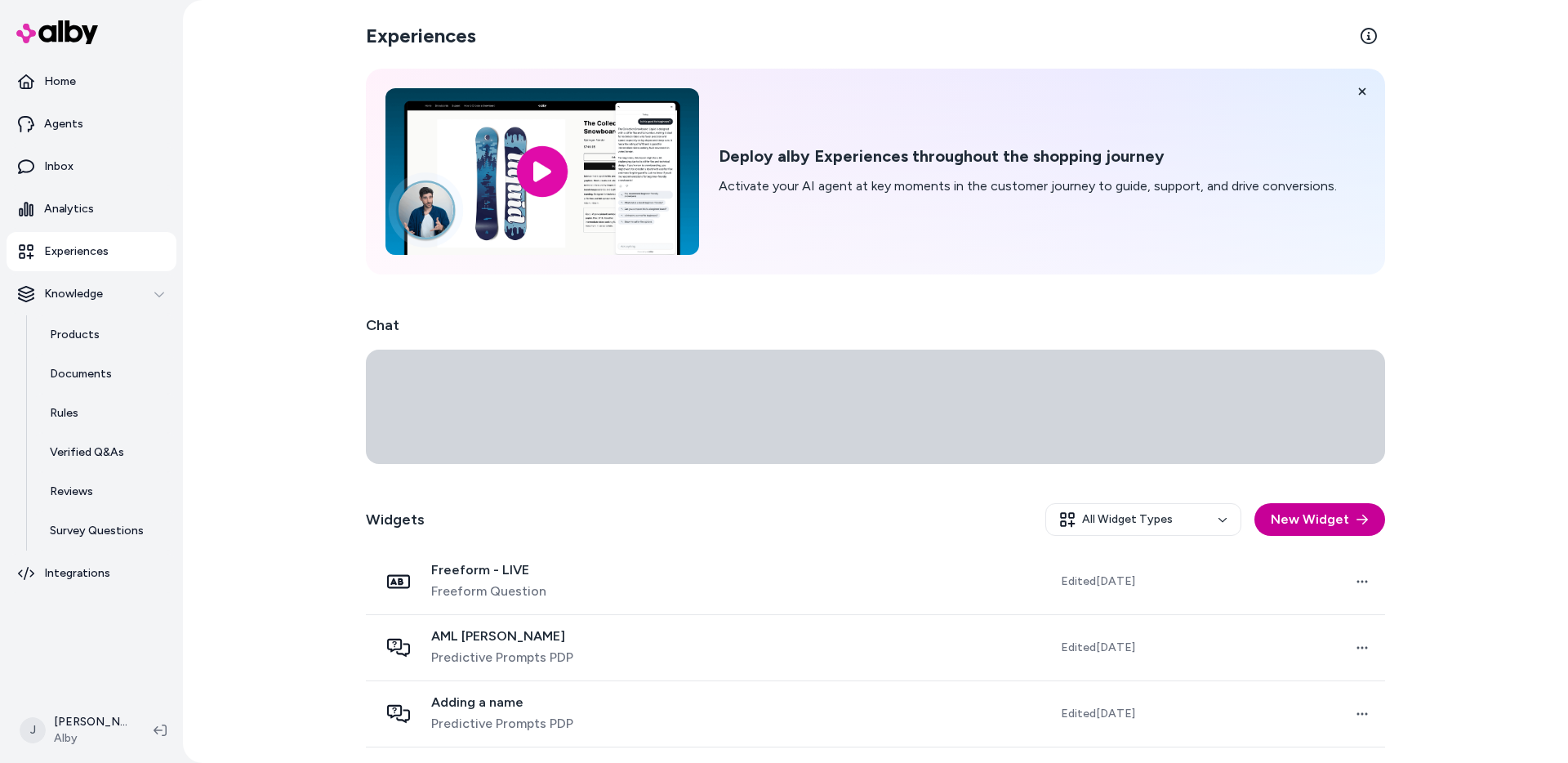
click at [1311, 520] on button "New Widget" at bounding box center [1320, 519] width 131 height 33
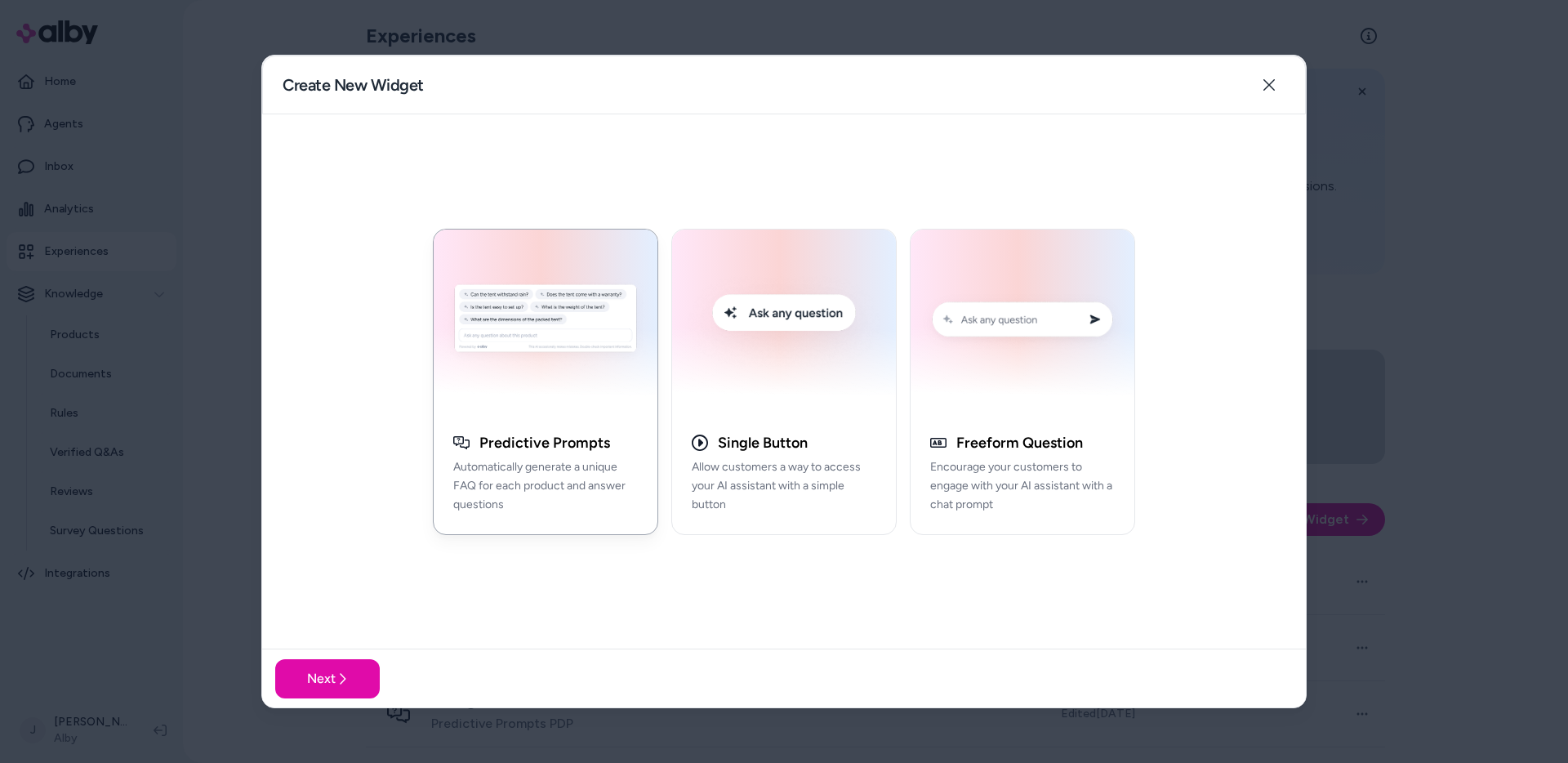
click at [1434, 397] on div at bounding box center [784, 381] width 1568 height 763
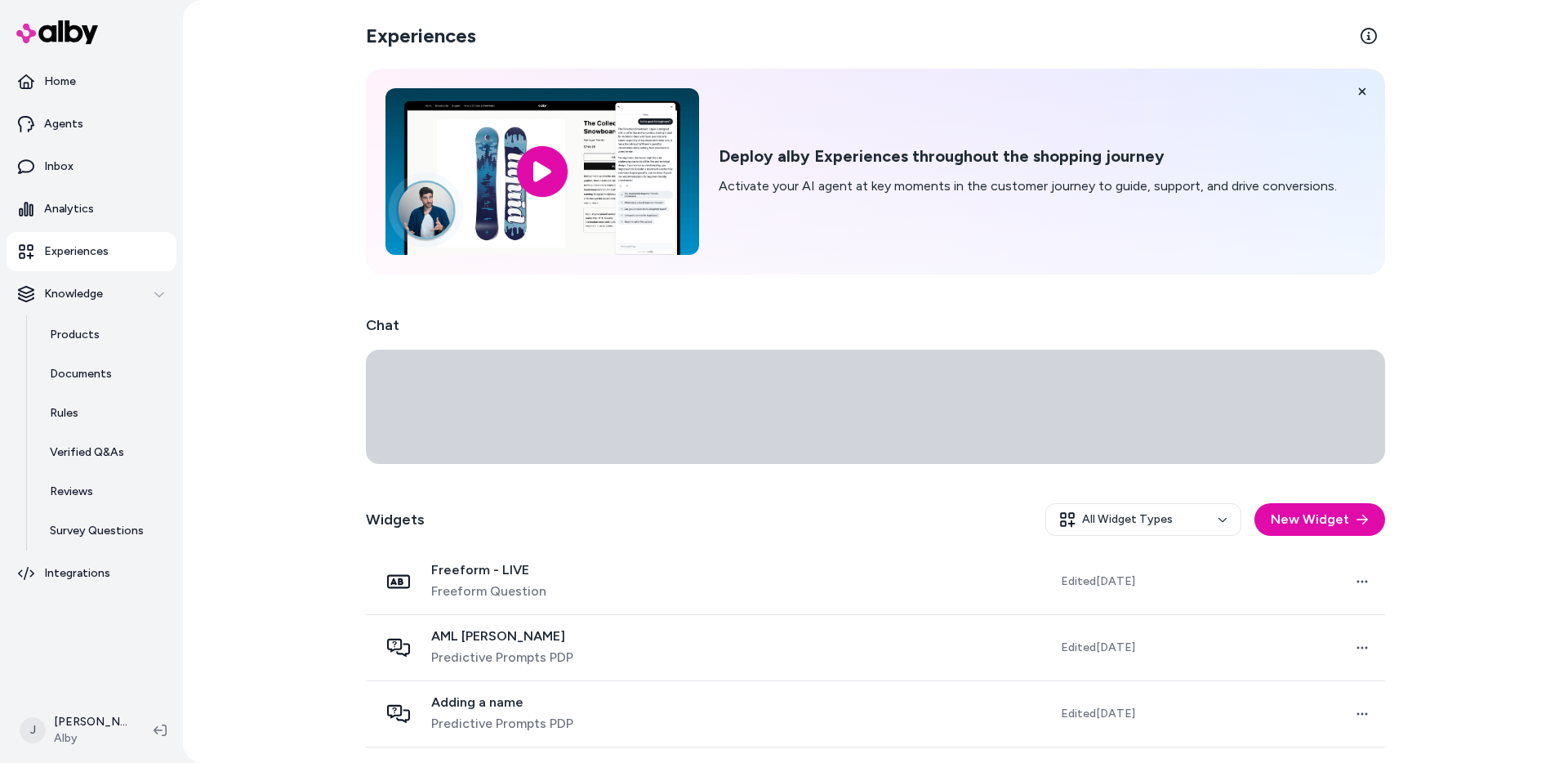
click at [1453, 354] on div "Experiences Deploy alby Experiences throughout the shopping journey Activate yo…" at bounding box center [875, 381] width 1385 height 763
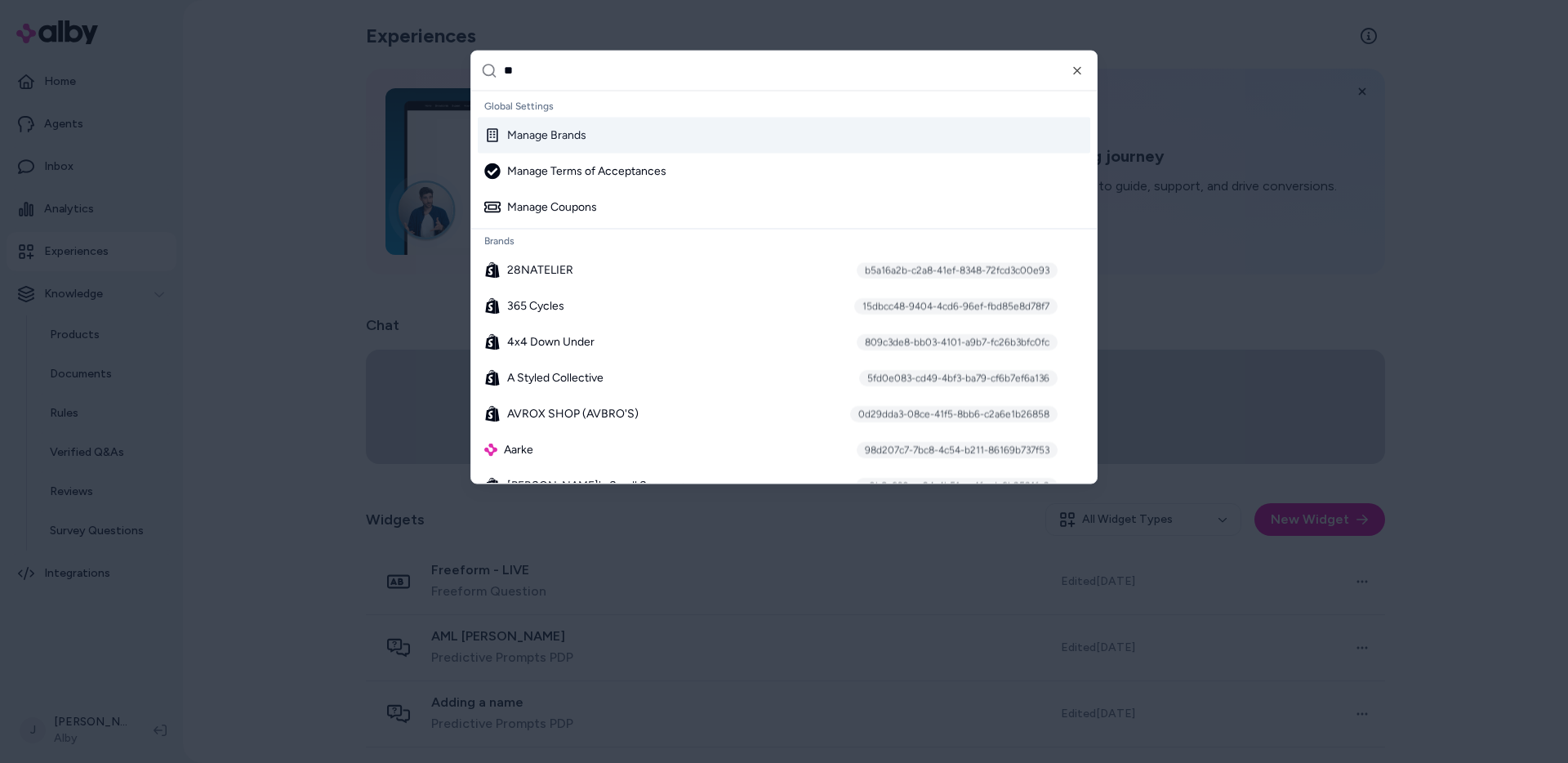
type input "***"
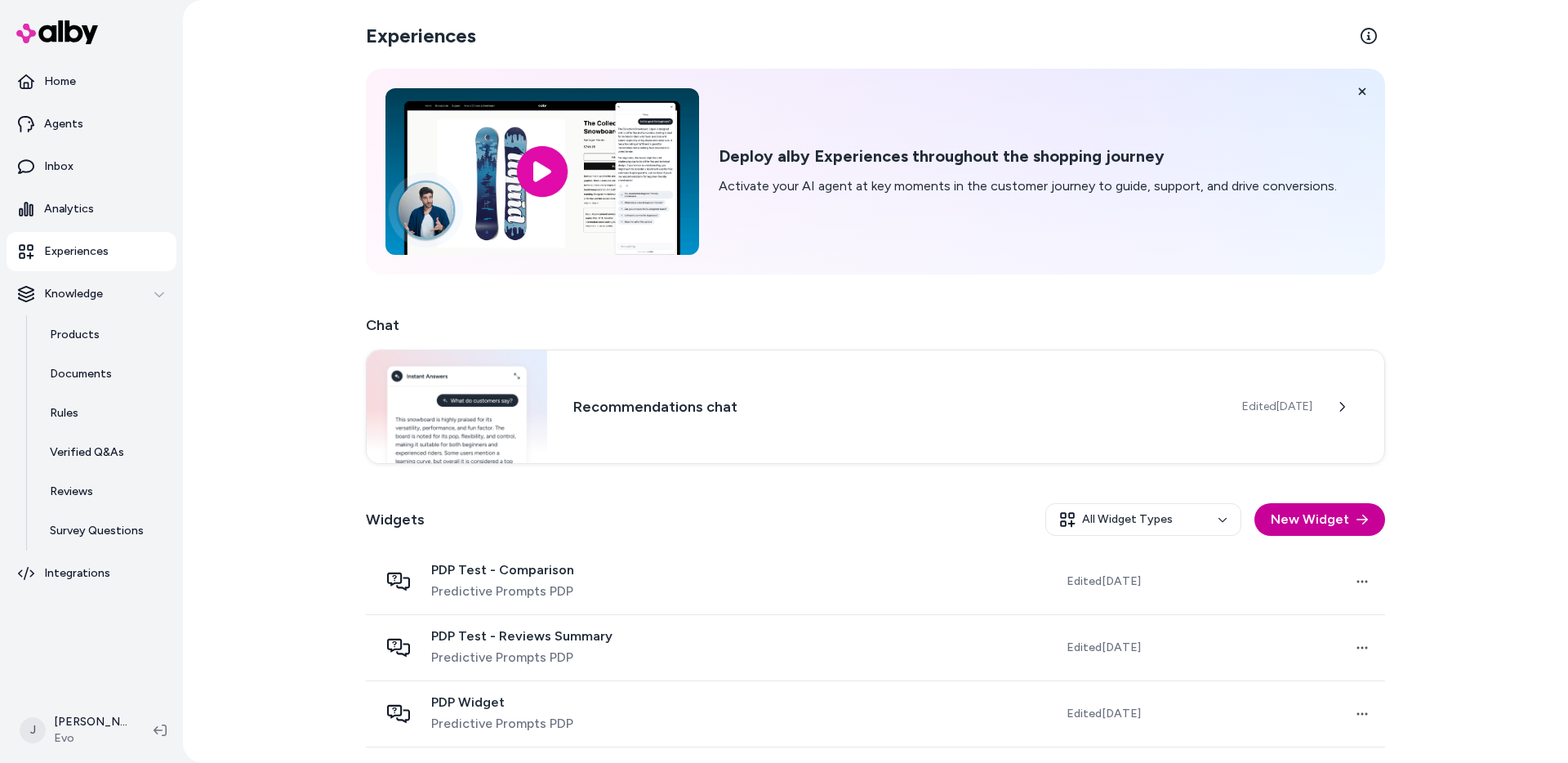
click at [1334, 508] on button "New Widget" at bounding box center [1320, 519] width 131 height 33
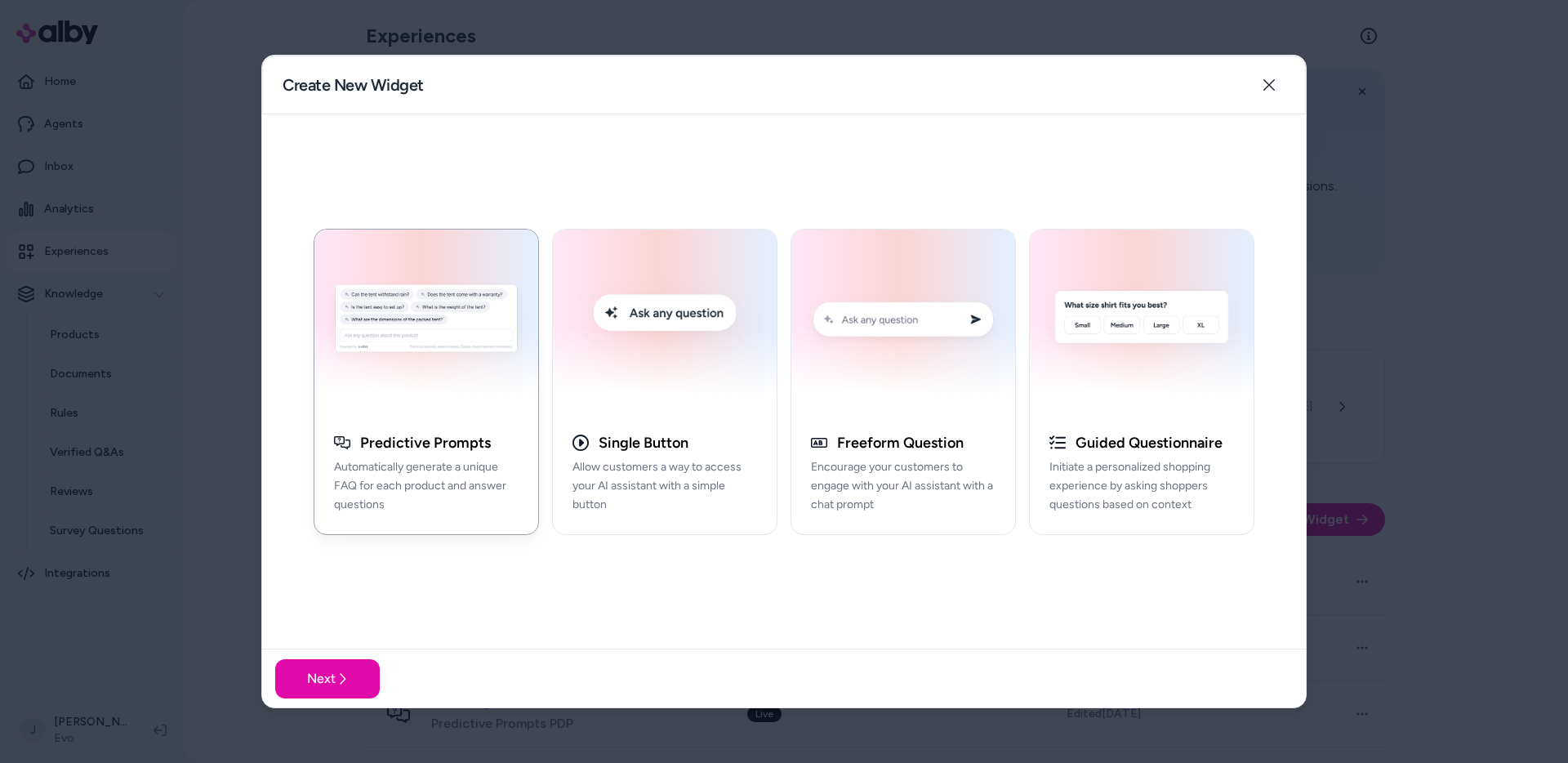
click at [973, 19] on div at bounding box center [784, 381] width 1568 height 763
